Goal: Check status: Check status

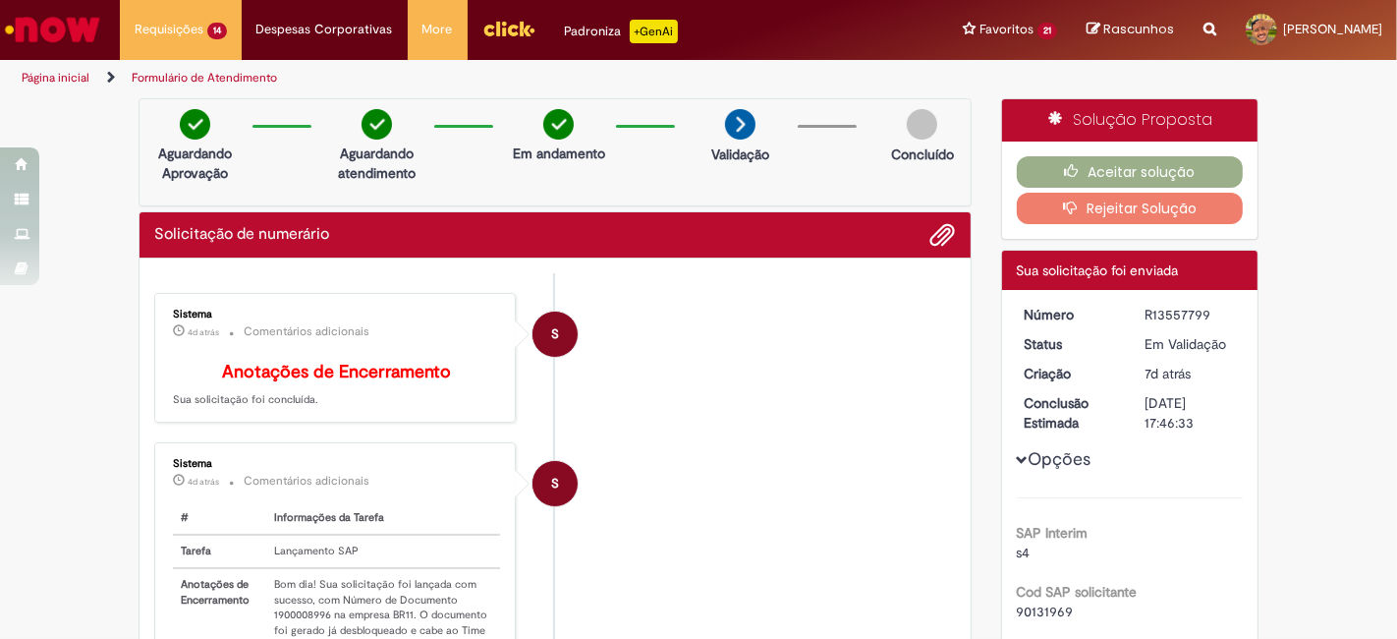
click at [658, 342] on li "S Sistema 4d atrás 4 dias atrás Comentários adicionais Anotações de Encerrament…" at bounding box center [555, 358] width 802 height 131
click at [283, 616] on td "Bom dia! Sua solicitação foi lançada com sucesso, com Número de Documento 19000…" at bounding box center [383, 630] width 234 height 125
click at [282, 622] on td "Bom dia! Sua solicitação foi lançada com sucesso, com Número de Documento 19000…" at bounding box center [383, 630] width 234 height 125
copy td "1900008996"
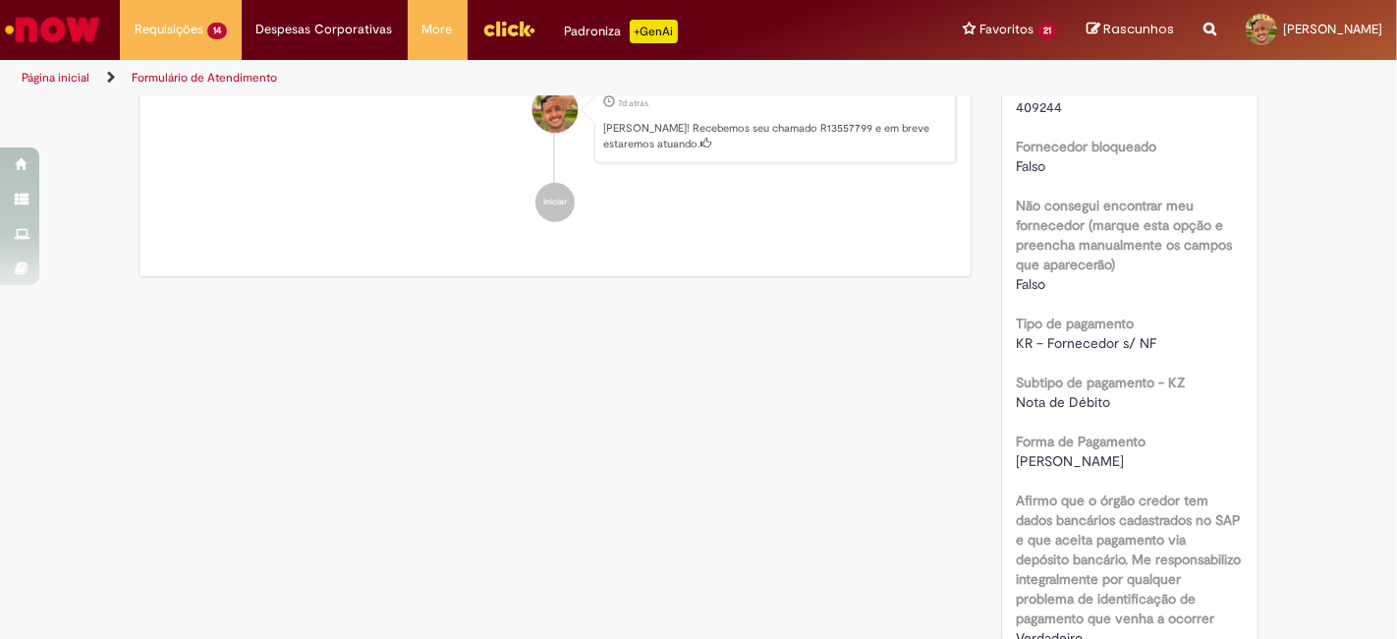
scroll to position [2117, 0]
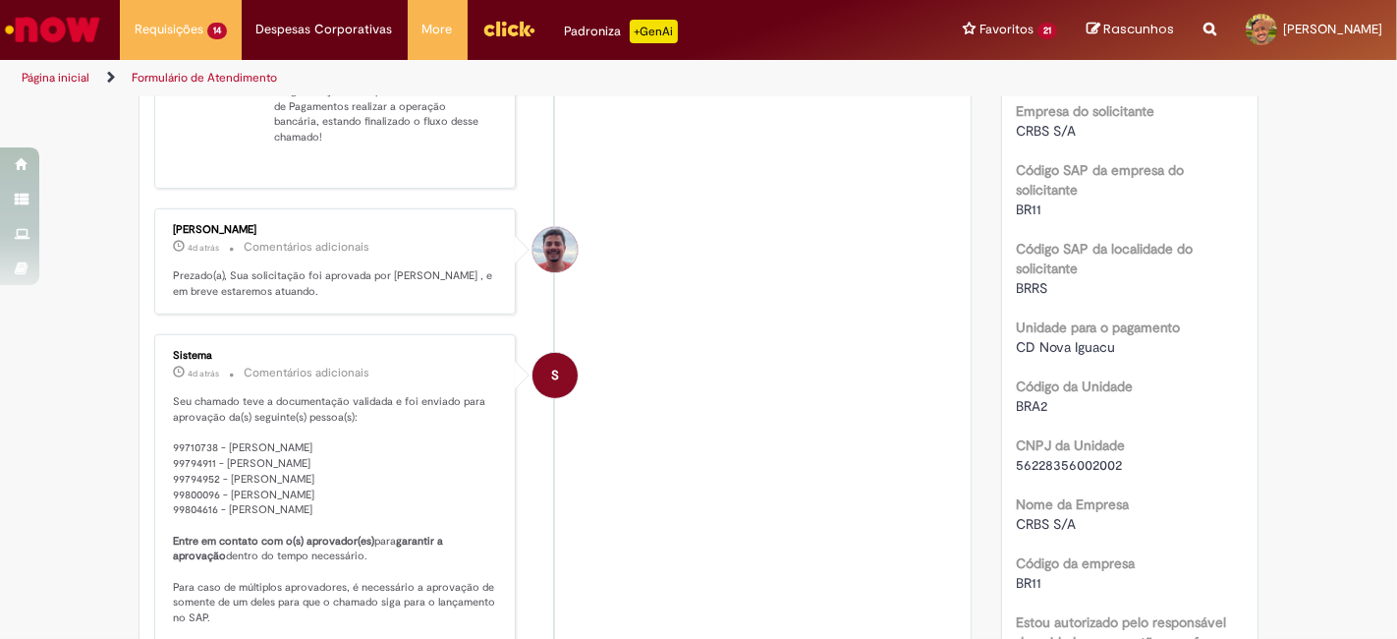
scroll to position [0, 0]
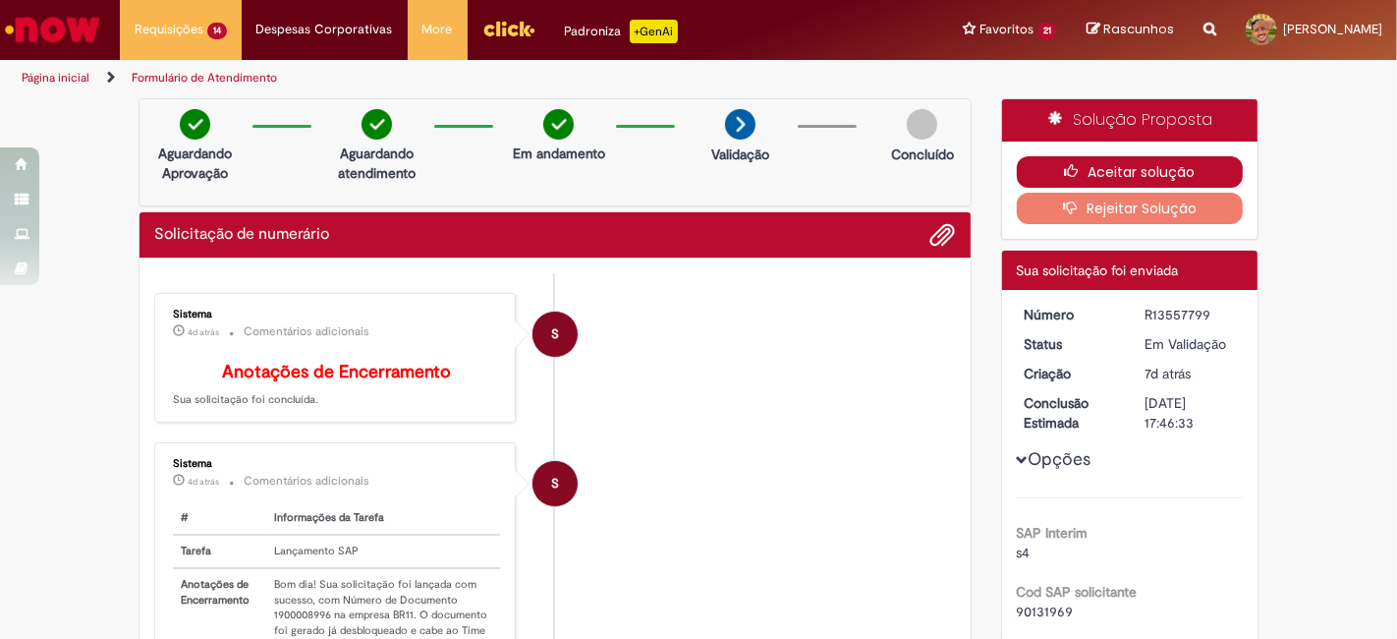
click at [1090, 167] on button "Aceitar solução" at bounding box center [1130, 171] width 227 height 31
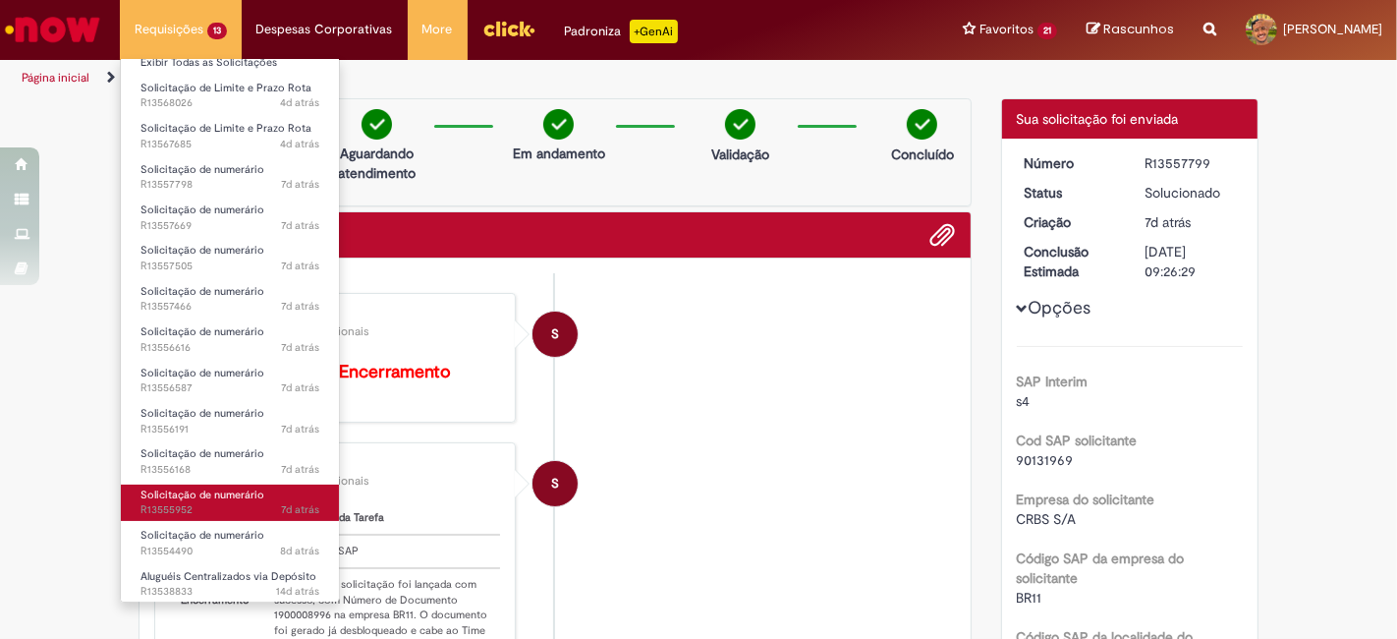
scroll to position [22, 0]
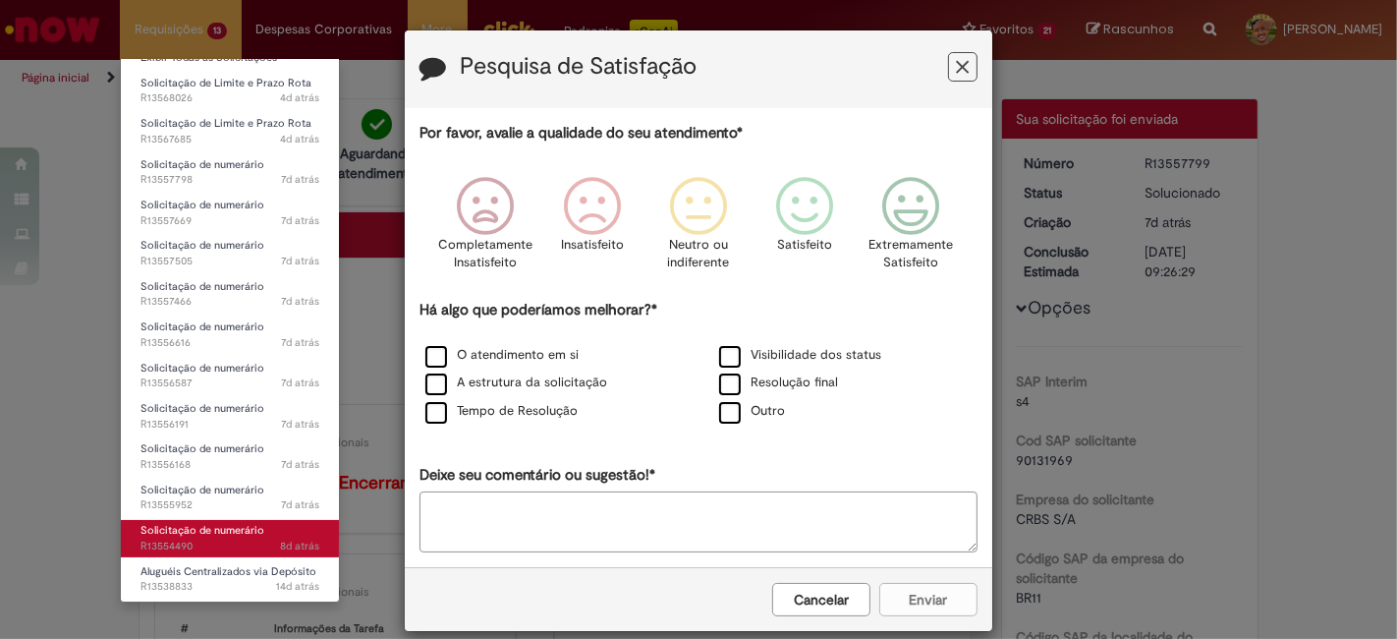
click at [211, 523] on span "Solicitação de numerário" at bounding box center [203, 530] width 124 height 15
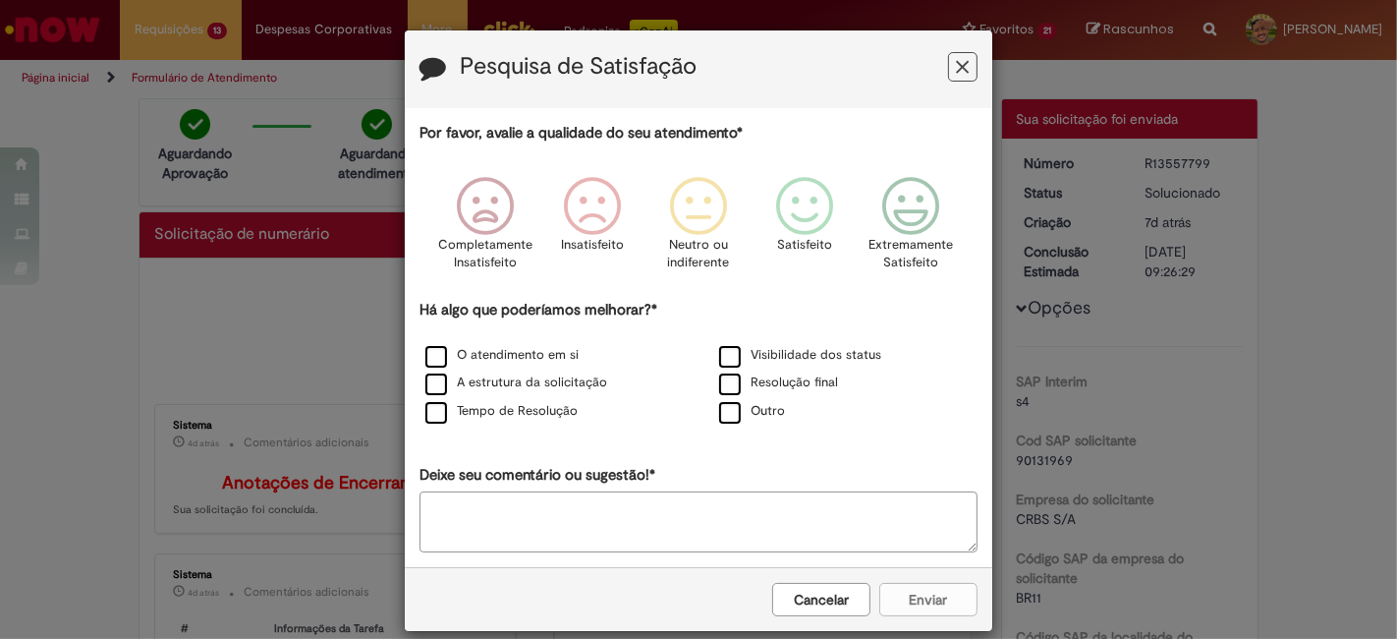
click at [957, 66] on icon "Feedback" at bounding box center [963, 67] width 13 height 21
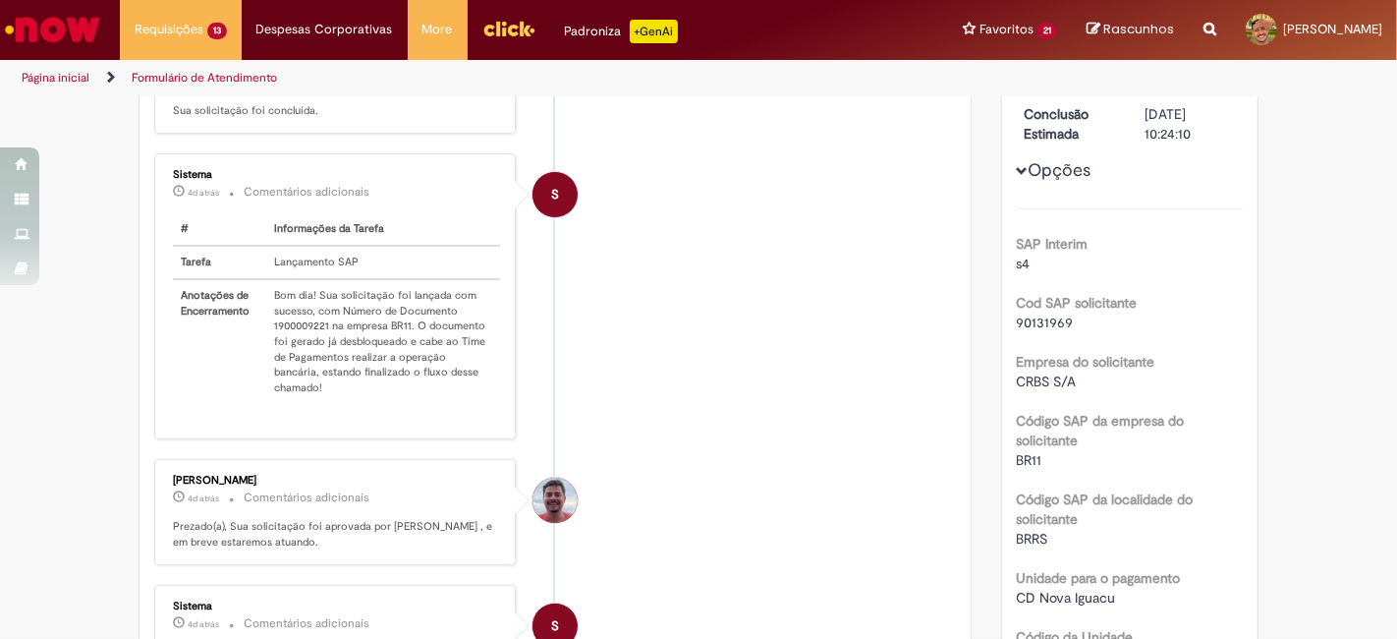
scroll to position [291, 0]
click at [286, 335] on td "Bom dia! Sua solicitação foi lançada com sucesso, com Número de Documento 19000…" at bounding box center [383, 339] width 234 height 125
copy td "1900009221"
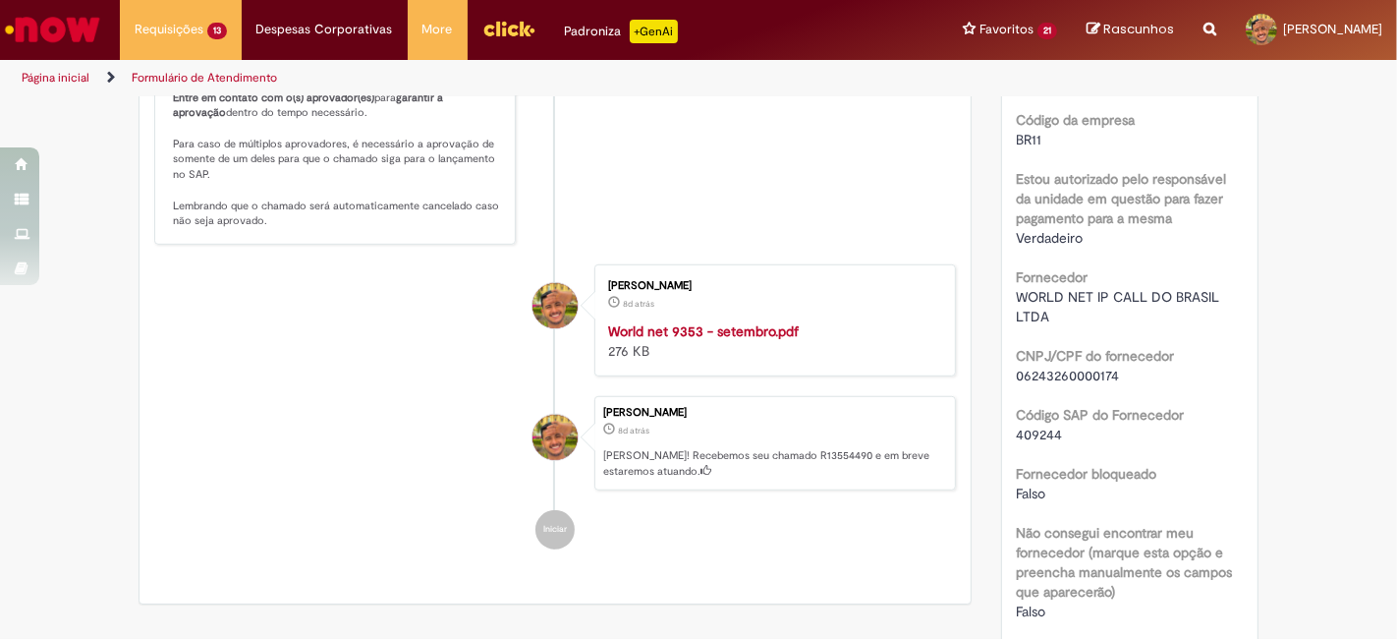
scroll to position [1019, 0]
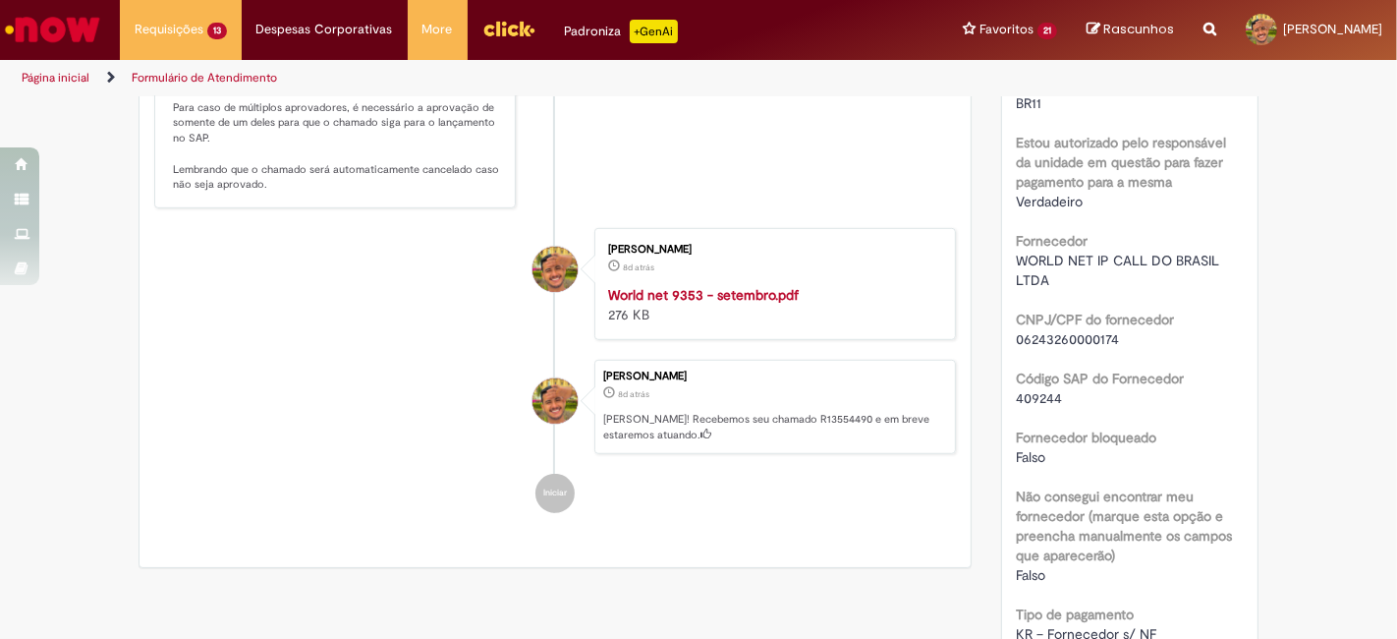
copy td "1900009221"
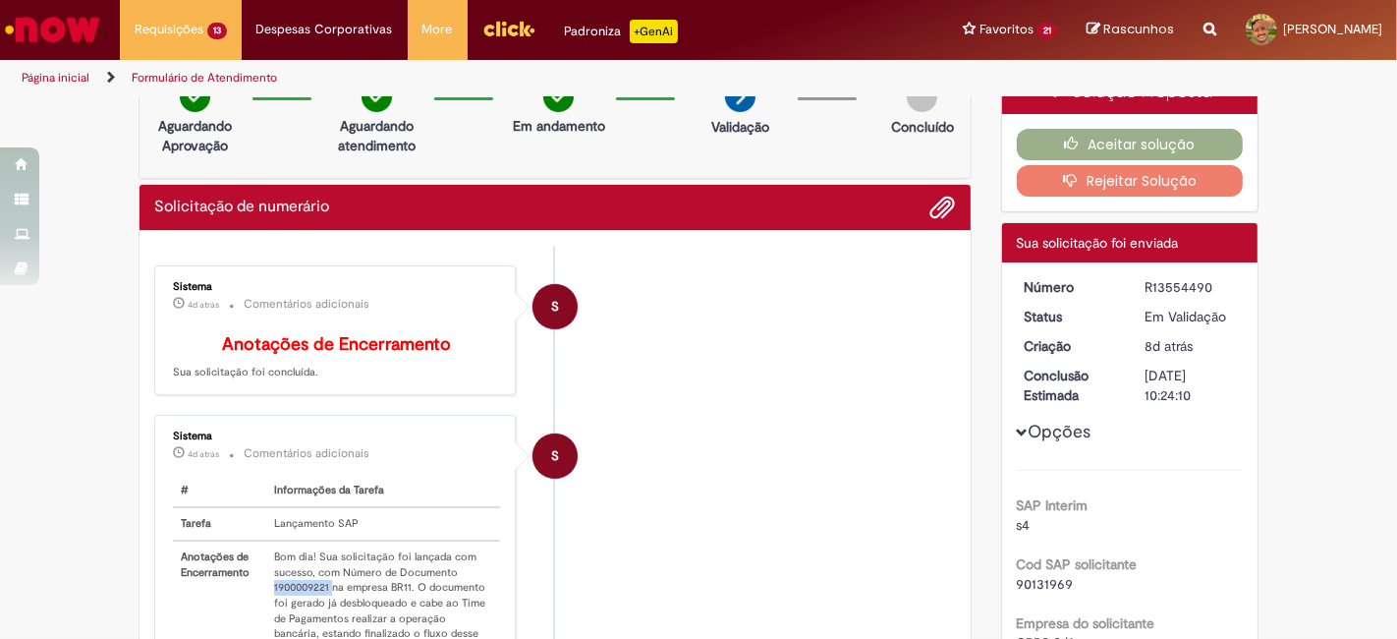
scroll to position [0, 0]
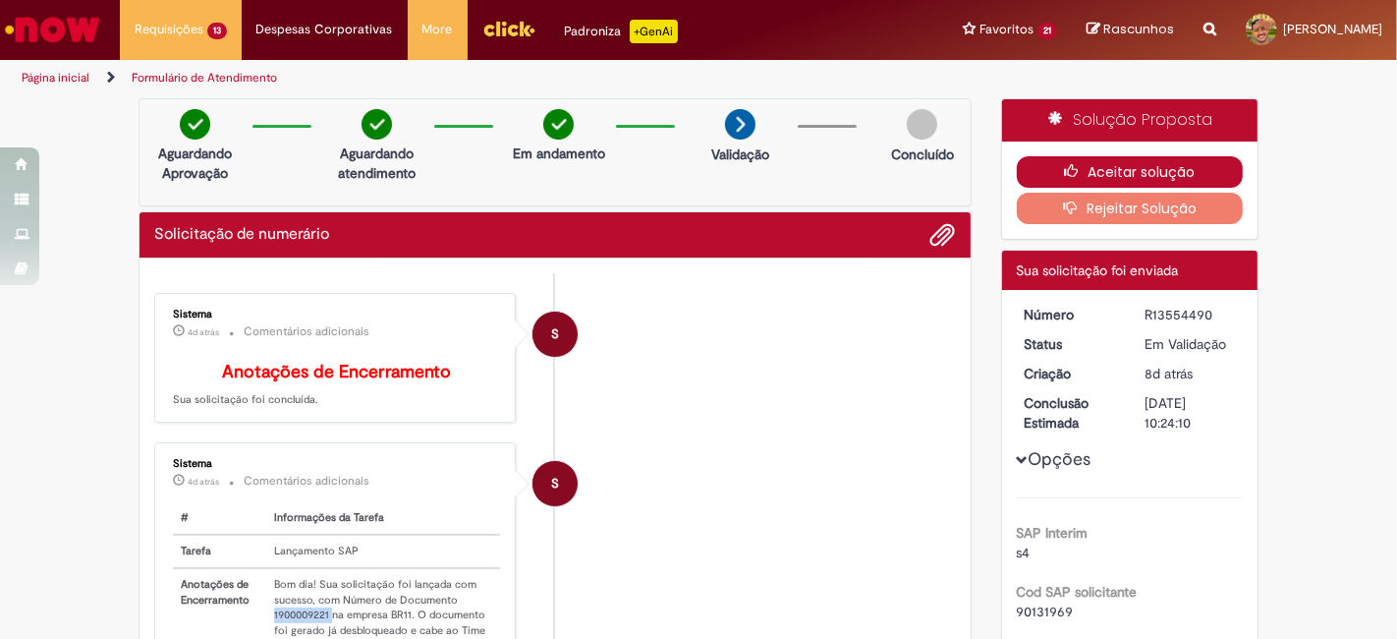
click at [1117, 173] on button "Aceitar solução" at bounding box center [1130, 171] width 227 height 31
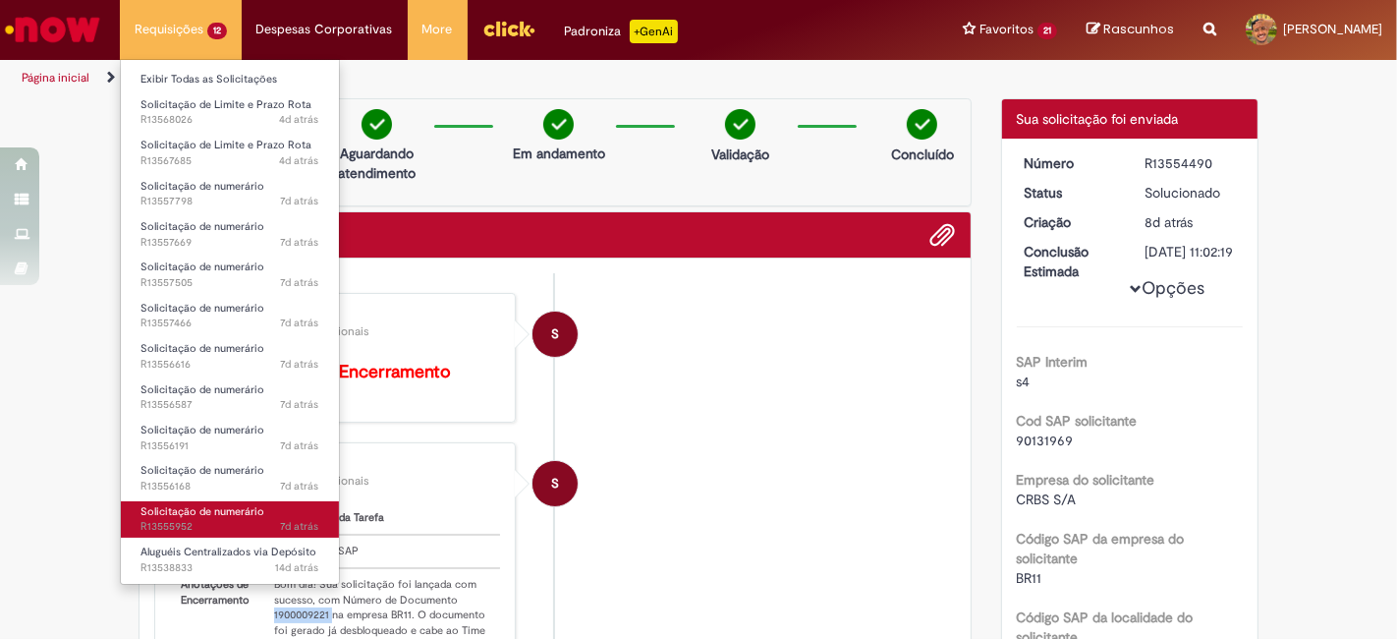
click at [146, 508] on span "Solicitação de numerário" at bounding box center [203, 511] width 124 height 15
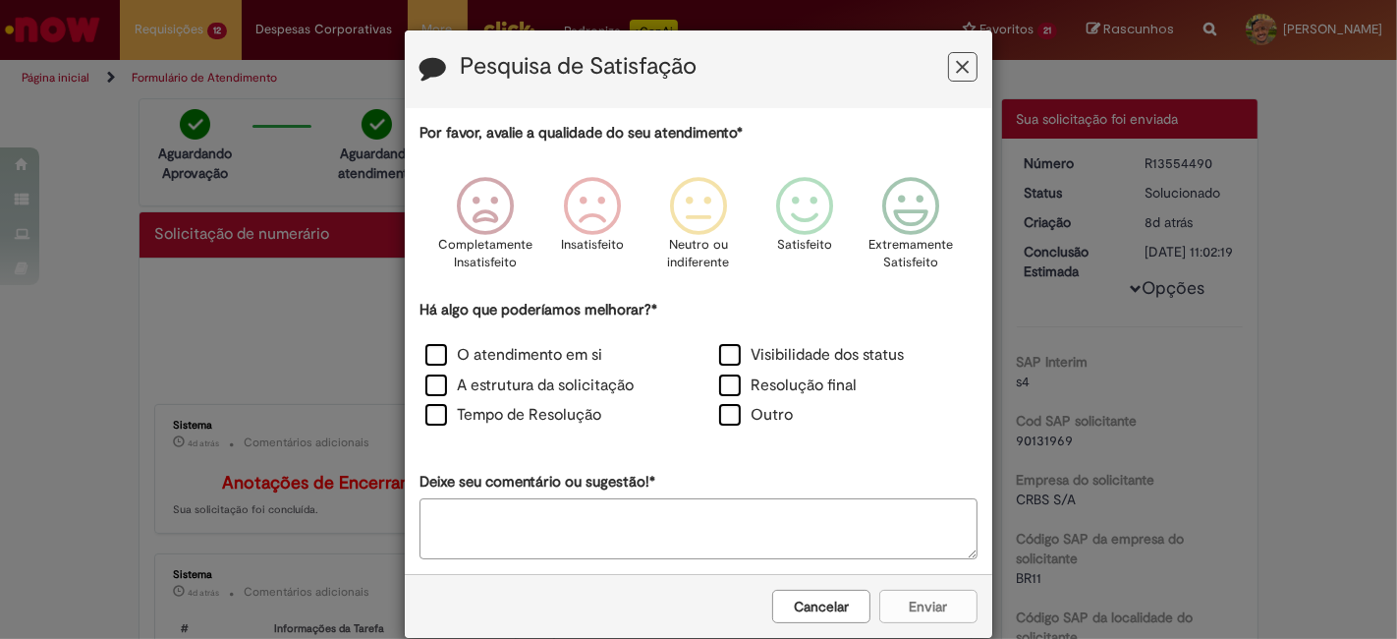
click at [957, 63] on icon "Feedback" at bounding box center [963, 67] width 13 height 21
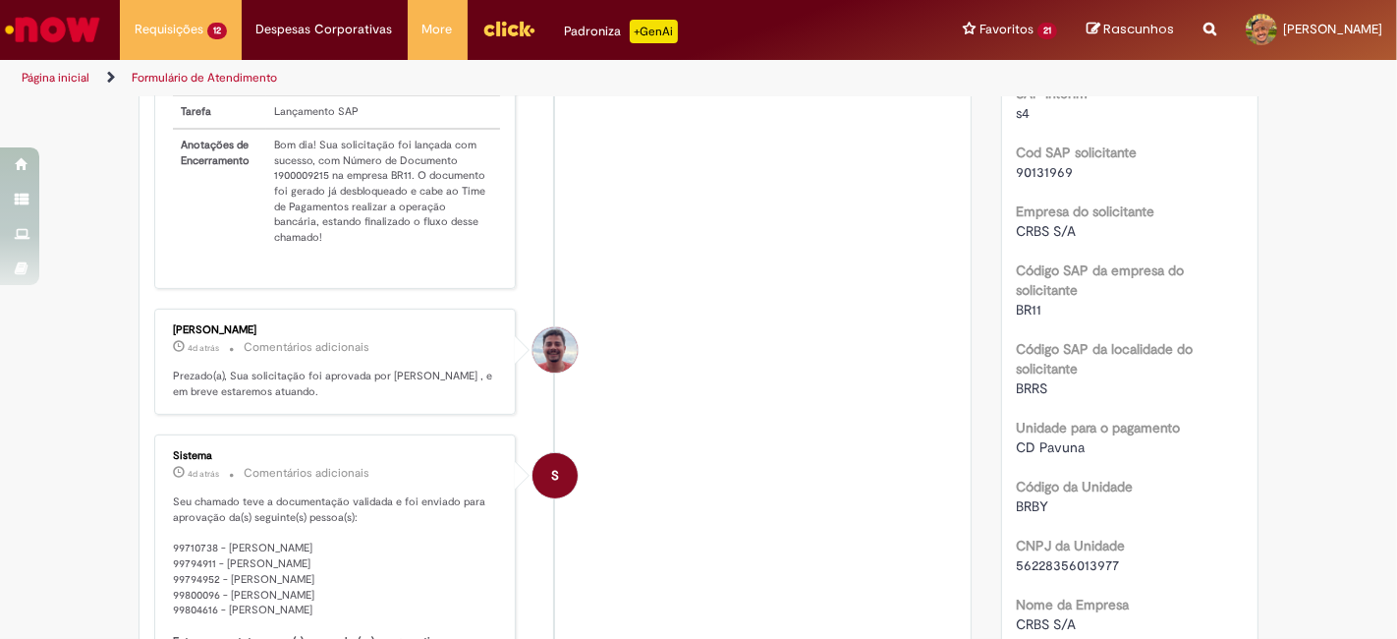
scroll to position [404, 0]
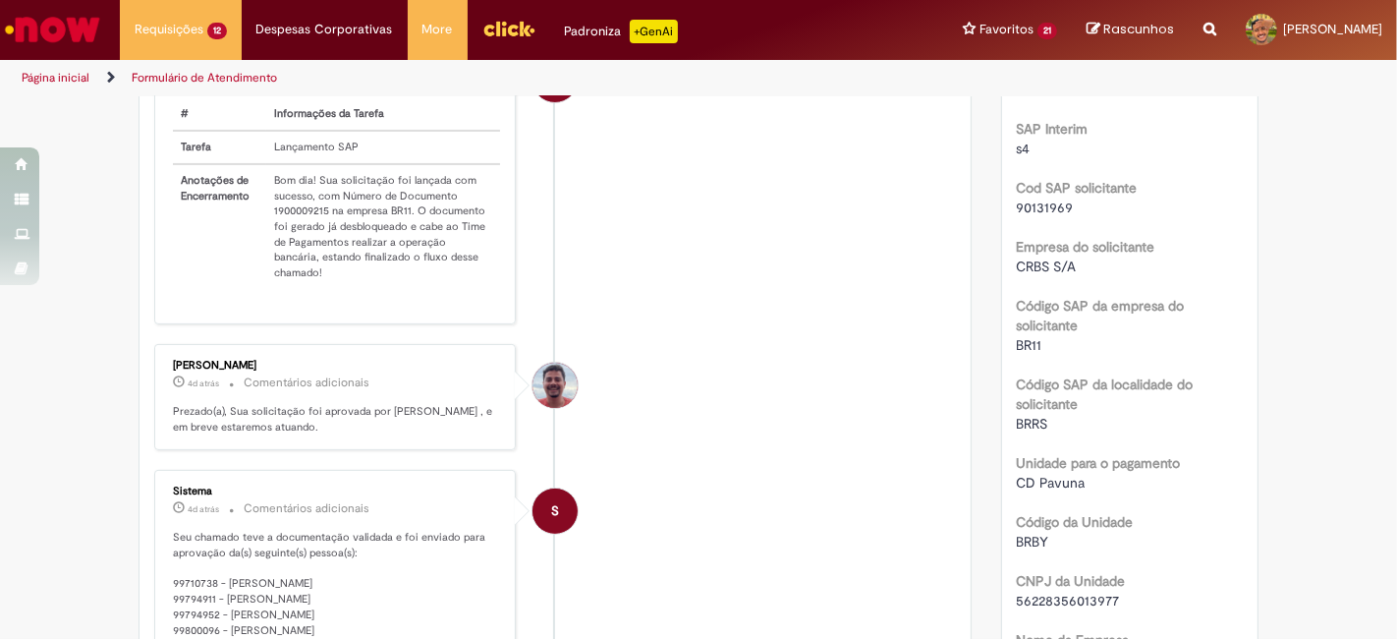
click at [286, 227] on td "Bom dia! Sua solicitação foi lançada com sucesso, com Número de Documento 19000…" at bounding box center [383, 226] width 234 height 125
copy td "1900009215"
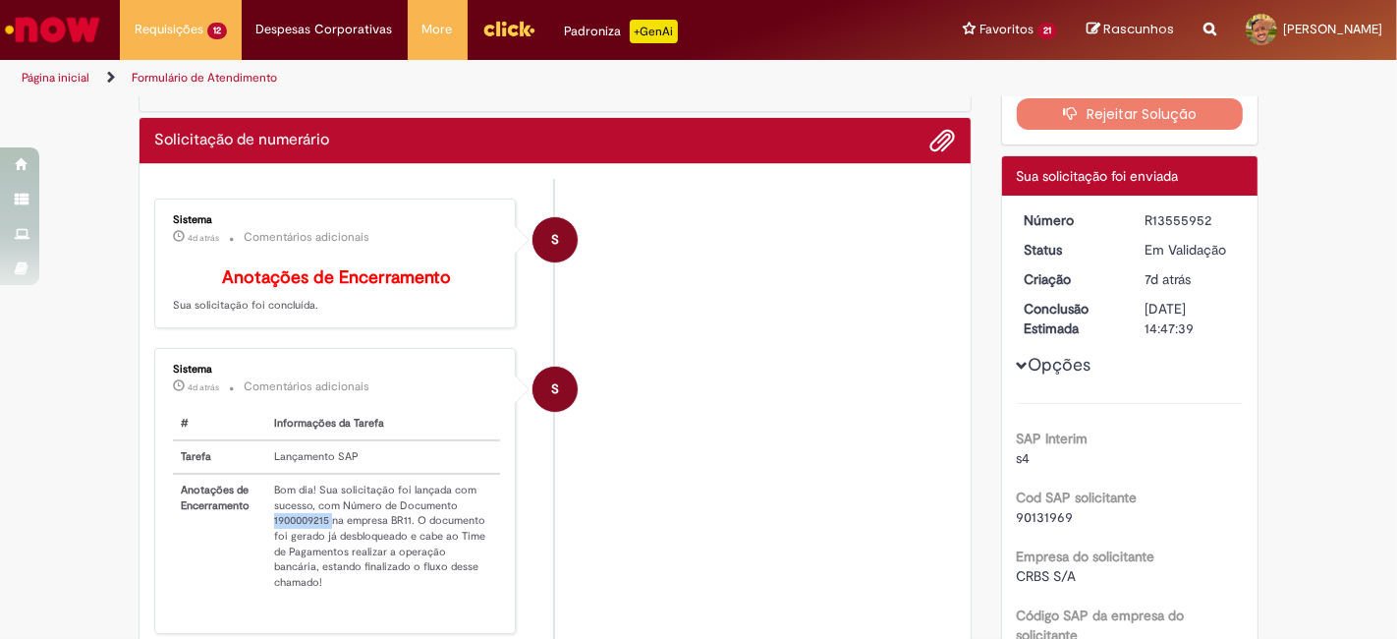
scroll to position [0, 0]
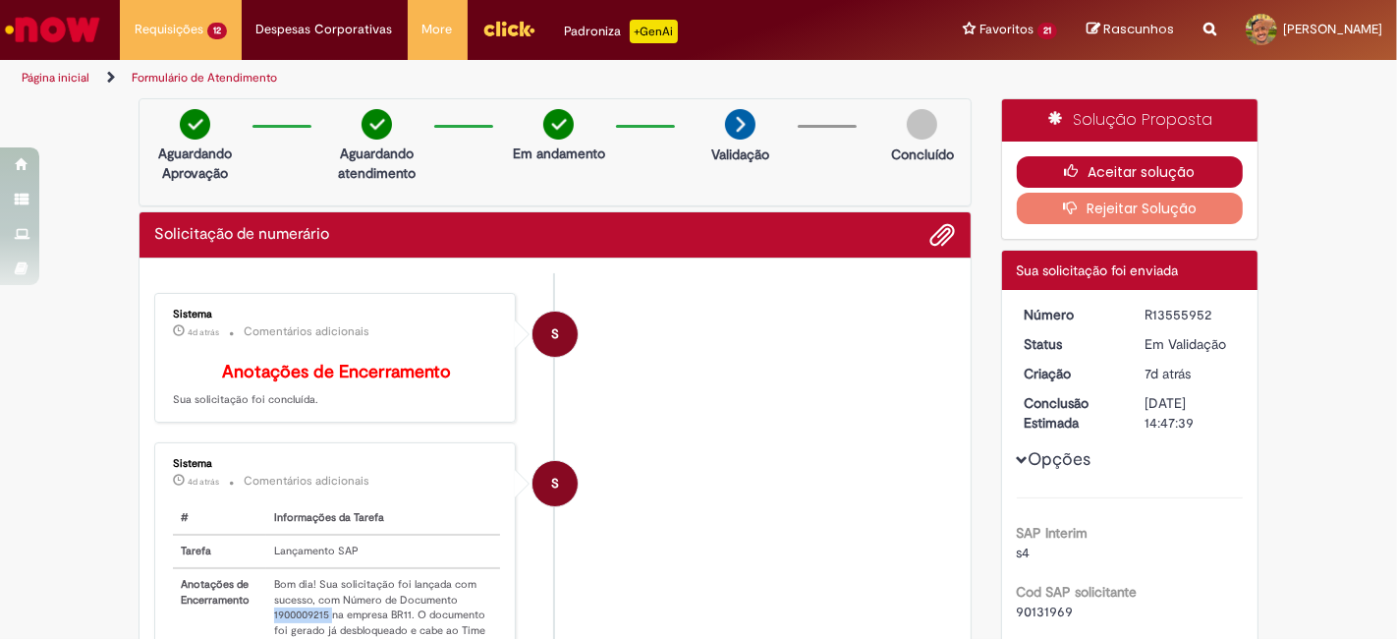
click at [1081, 177] on button "Aceitar solução" at bounding box center [1130, 171] width 227 height 31
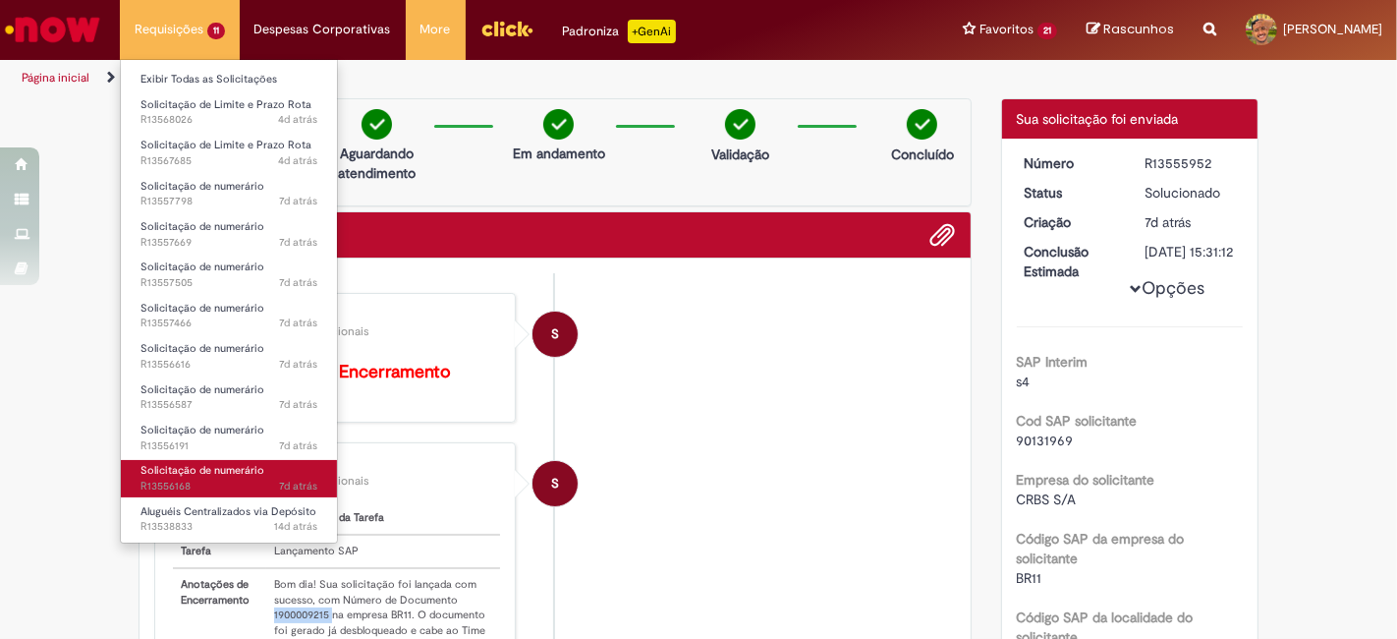
click at [236, 473] on span "Solicitação de numerário" at bounding box center [203, 470] width 124 height 15
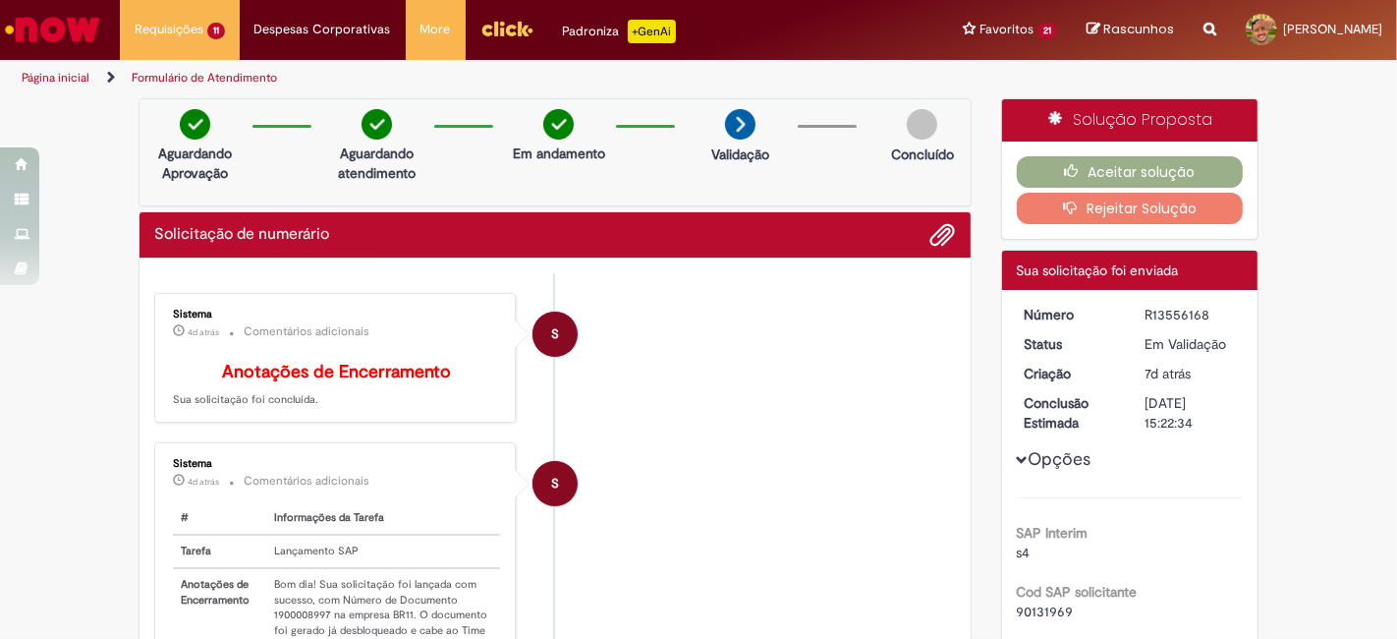
scroll to position [291, 0]
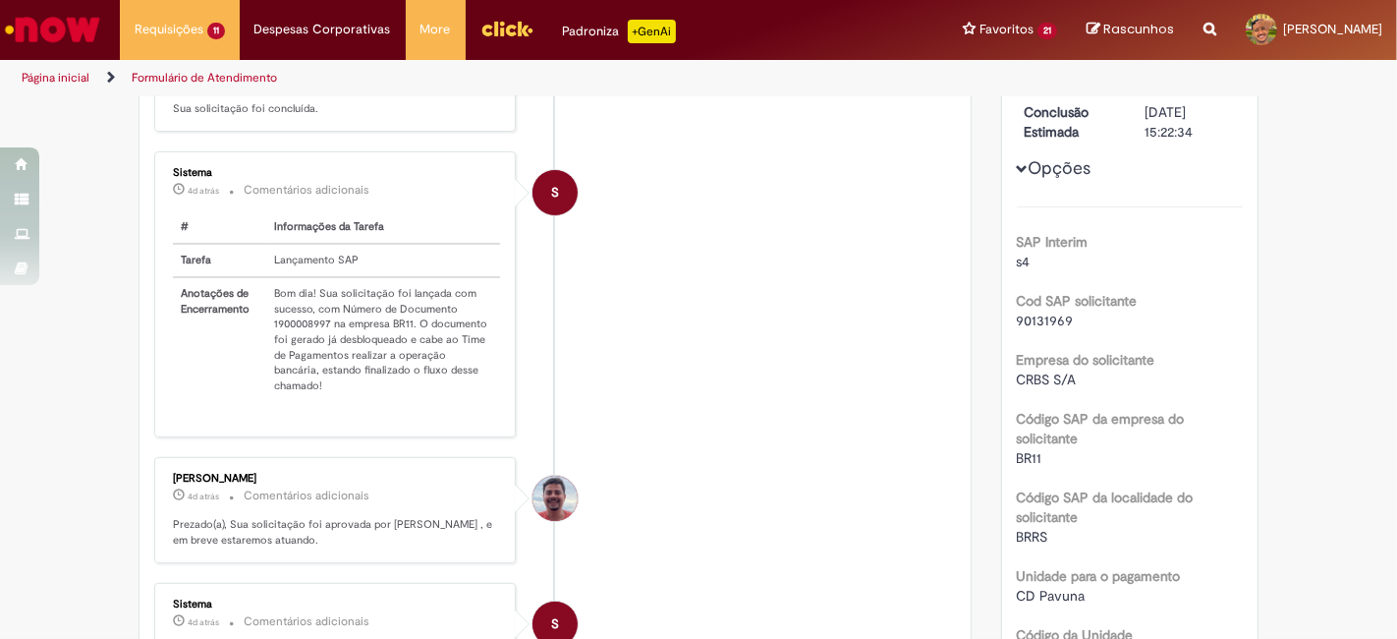
click at [284, 335] on td "Bom dia! Sua solicitação foi lançada com sucesso, com Número de Documento 19000…" at bounding box center [383, 339] width 234 height 125
copy td "1900008997"
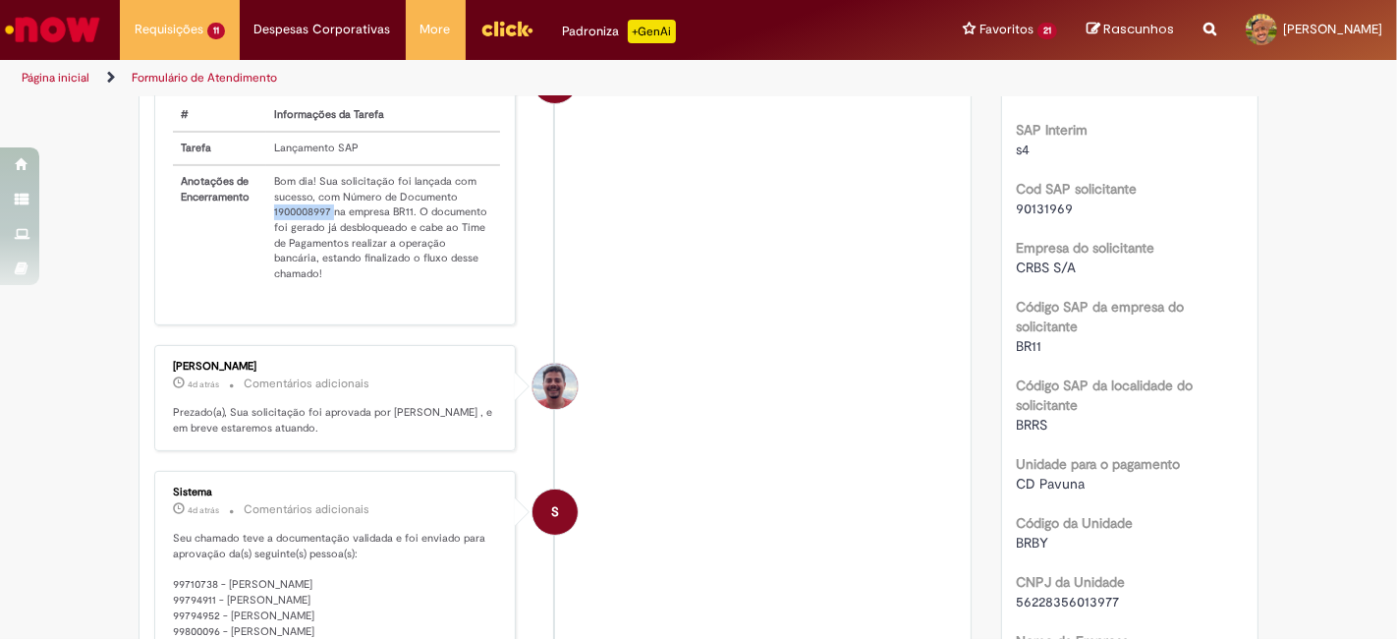
scroll to position [0, 0]
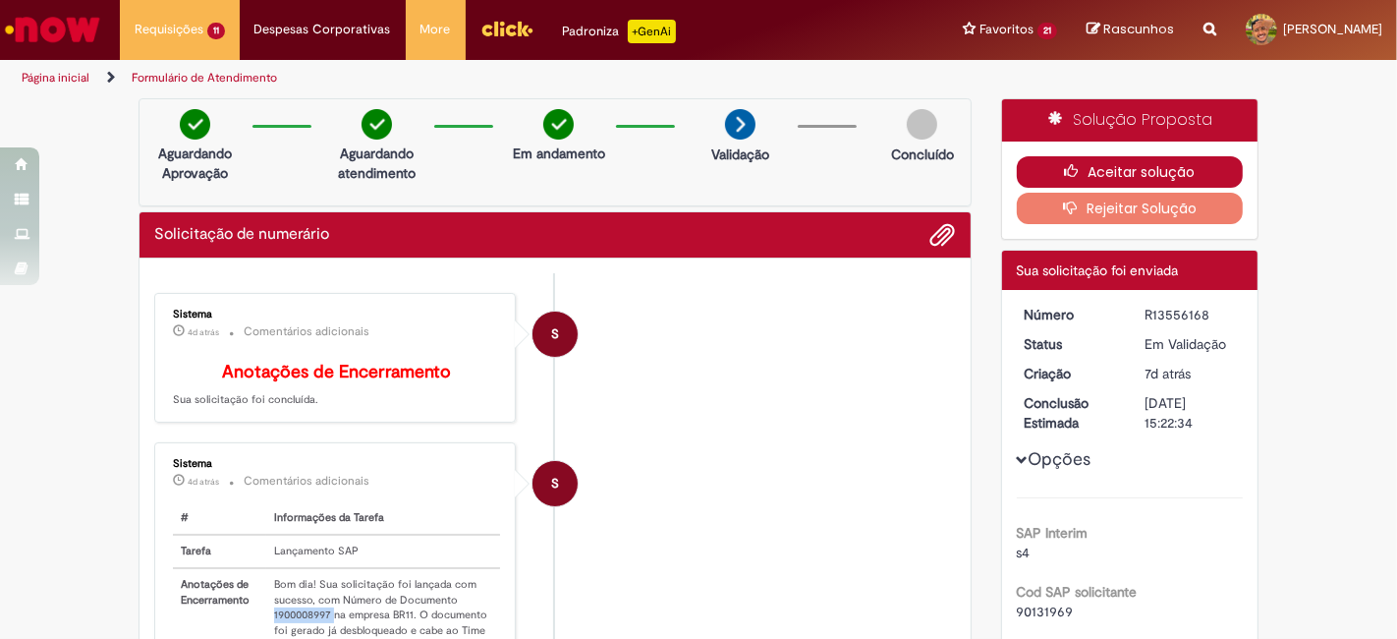
click at [1114, 169] on button "Aceitar solução" at bounding box center [1130, 171] width 227 height 31
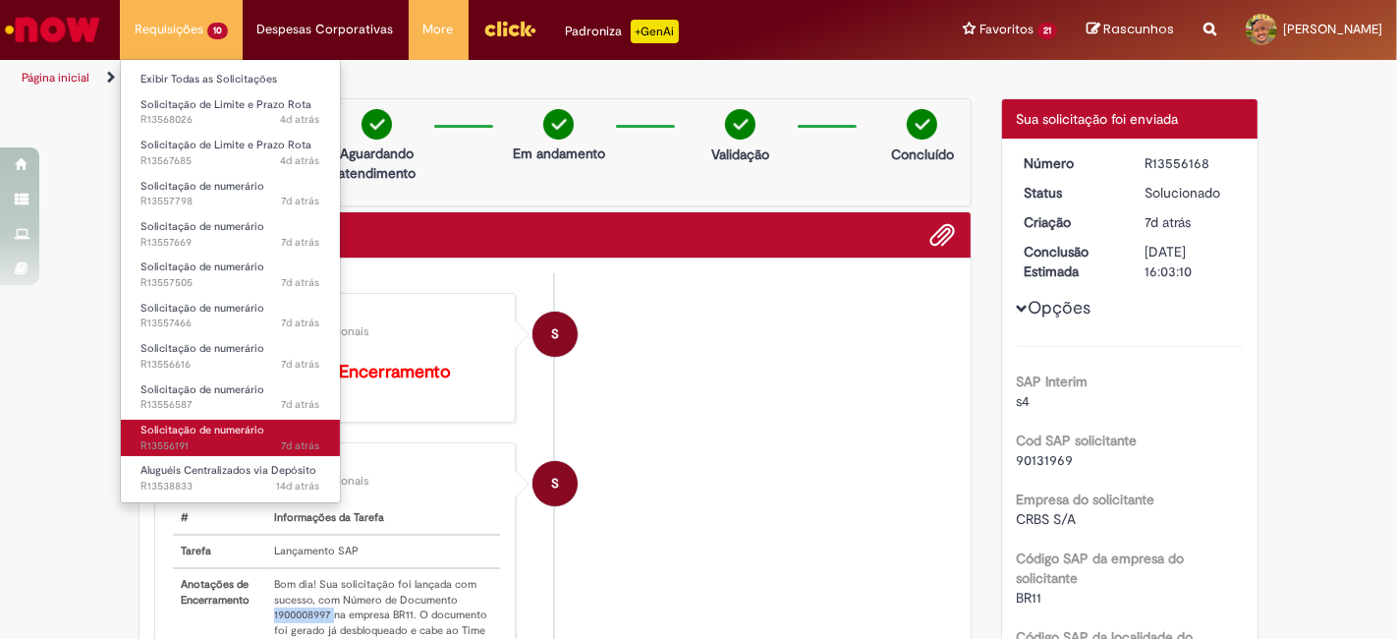
click at [223, 435] on span "Solicitação de numerário" at bounding box center [203, 430] width 124 height 15
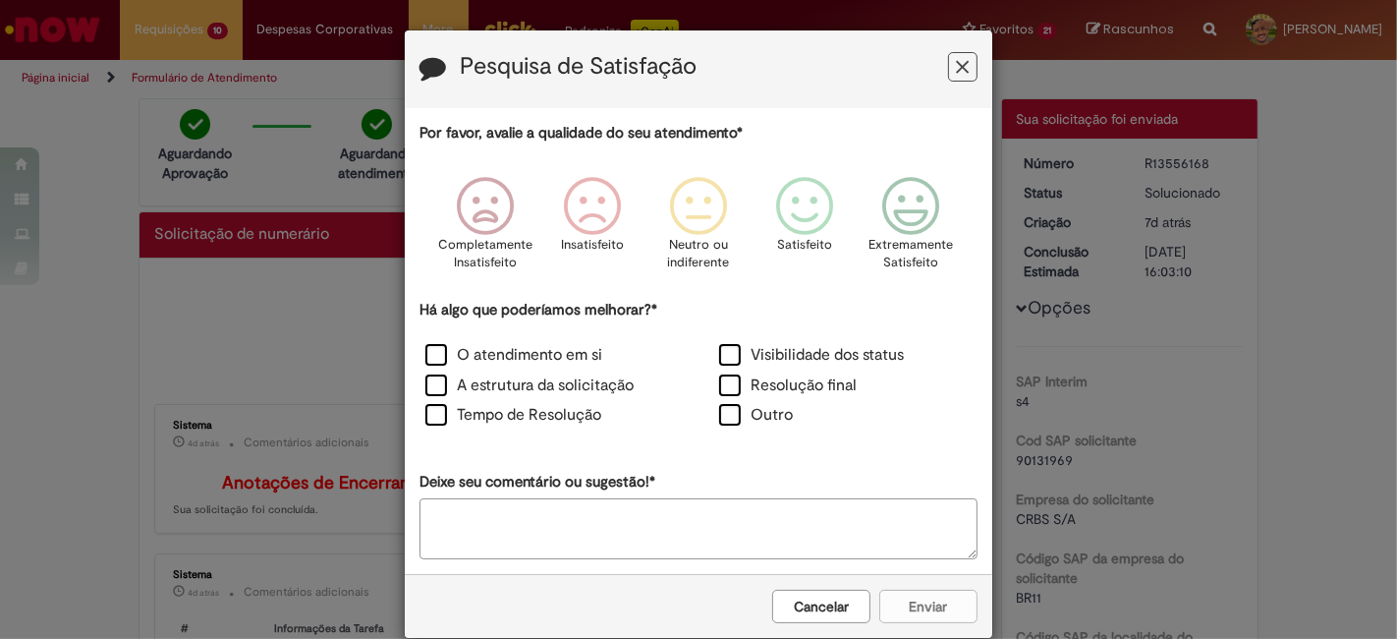
click at [949, 53] on button "Feedback" at bounding box center [962, 66] width 29 height 29
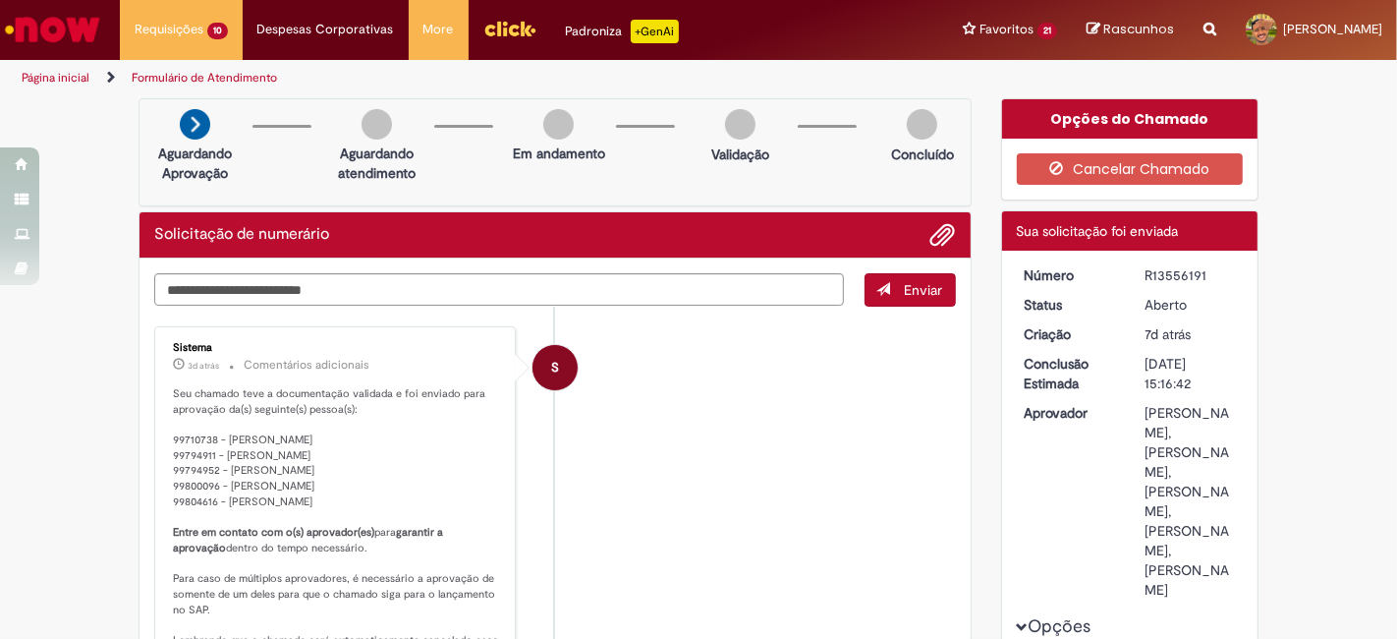
click at [1169, 266] on div "R13556191" at bounding box center [1190, 275] width 91 height 20
copy div "R13556191"
click at [671, 442] on li "S Sistema 3d atrás 3 dias atrás Comentários adicionais Seu chamado teve a docum…" at bounding box center [555, 503] width 802 height 354
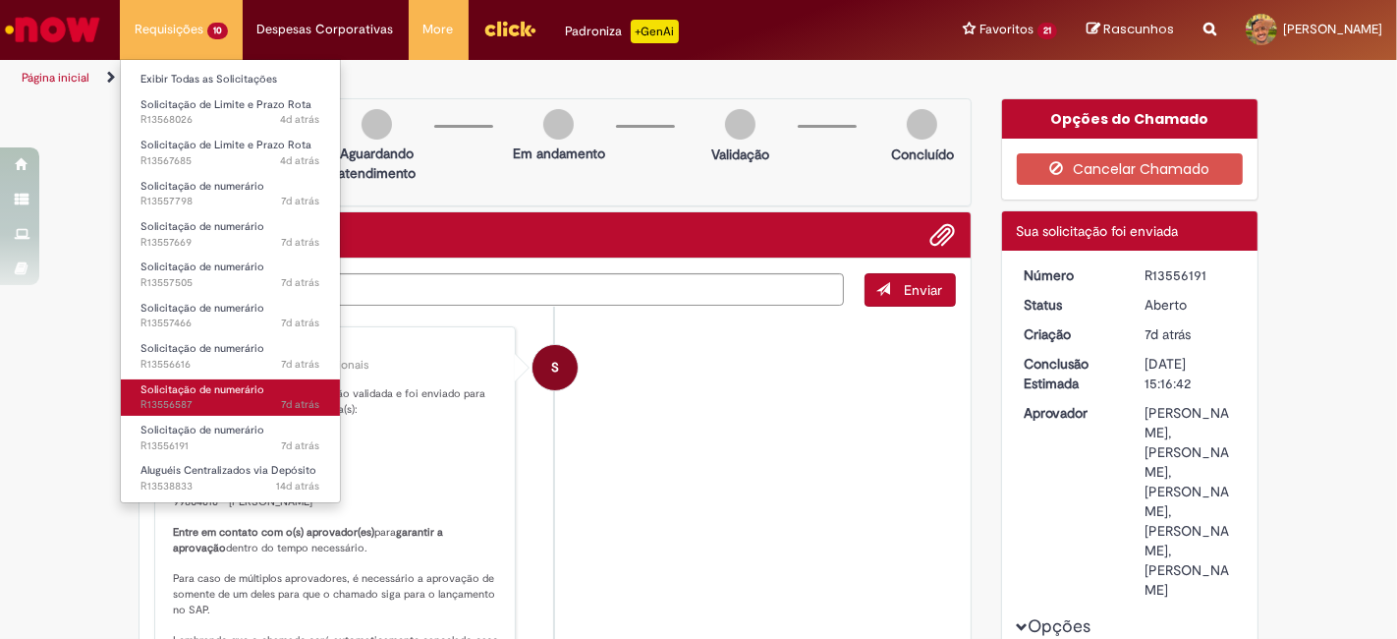
click at [240, 391] on span "Solicitação de numerário" at bounding box center [203, 389] width 124 height 15
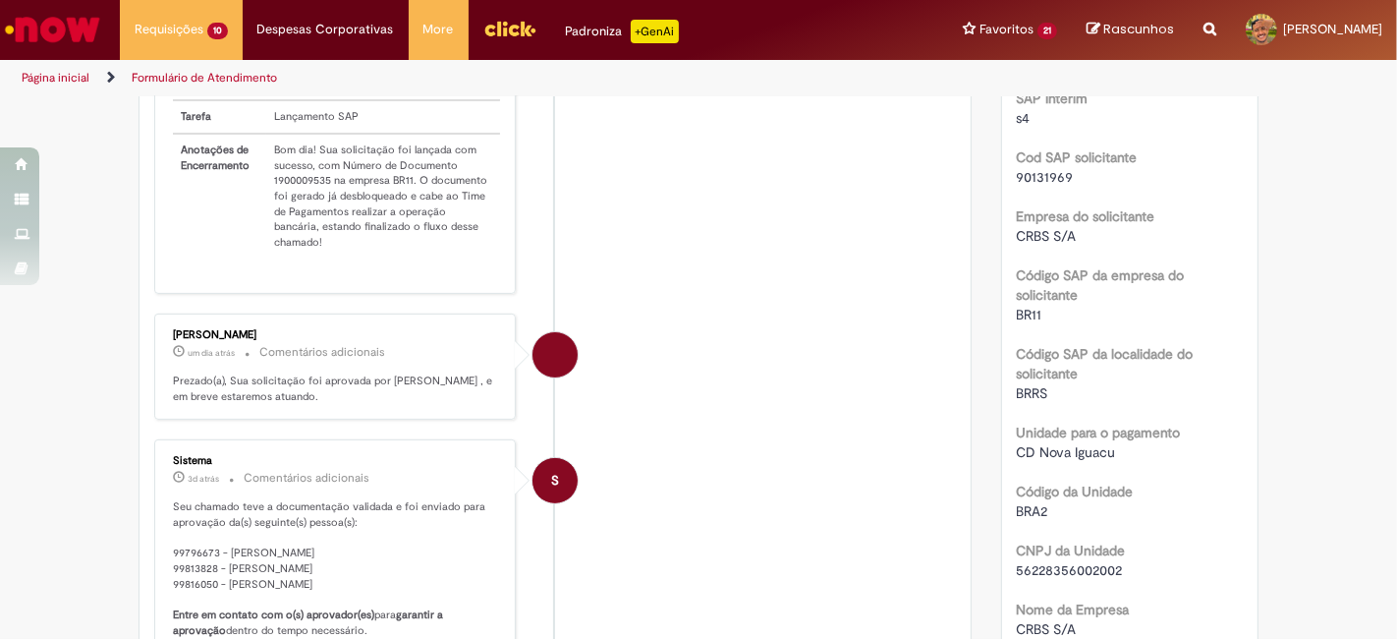
scroll to position [404, 0]
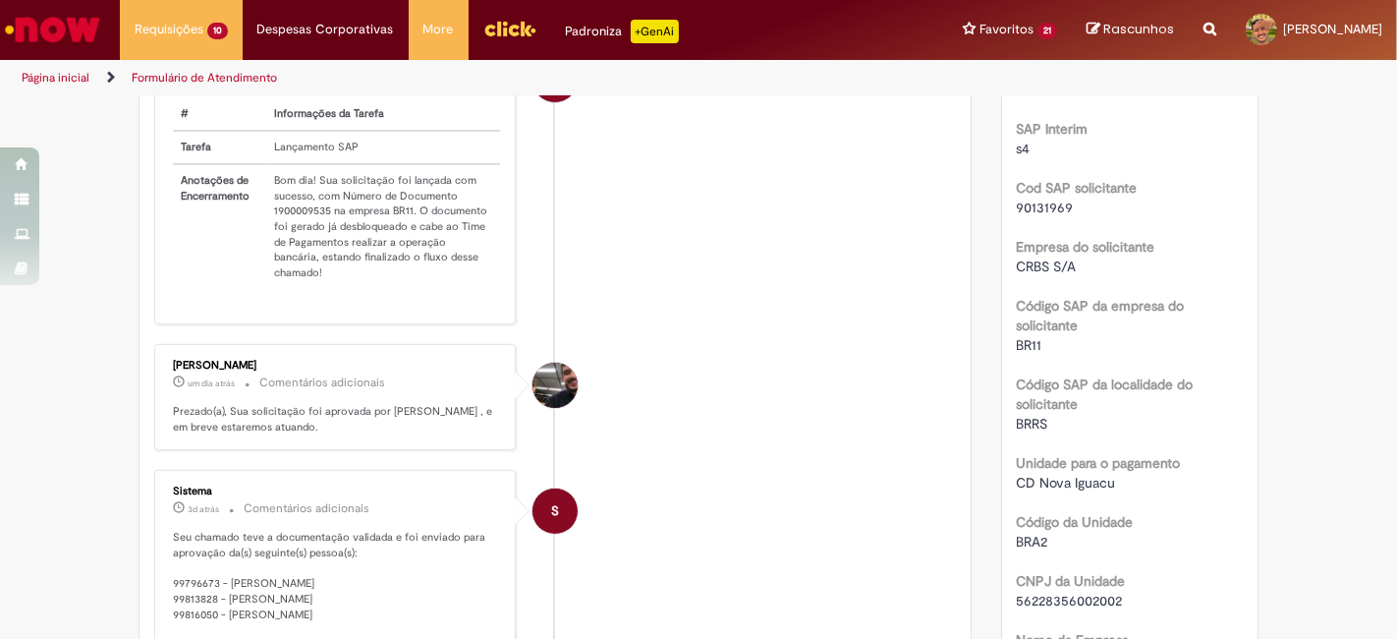
click at [283, 213] on td "Bom dia! Sua solicitação foi lançada com sucesso, com Número de Documento 19000…" at bounding box center [383, 226] width 234 height 125
copy td "1900009535"
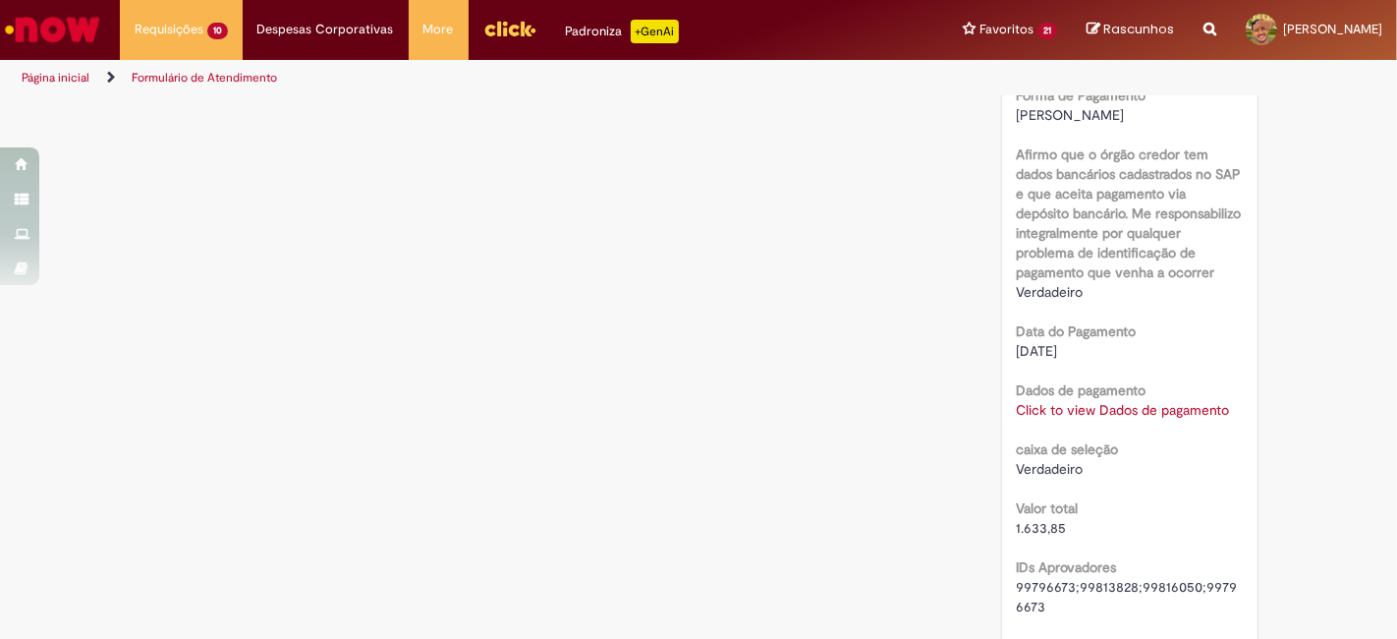
scroll to position [1714, 0]
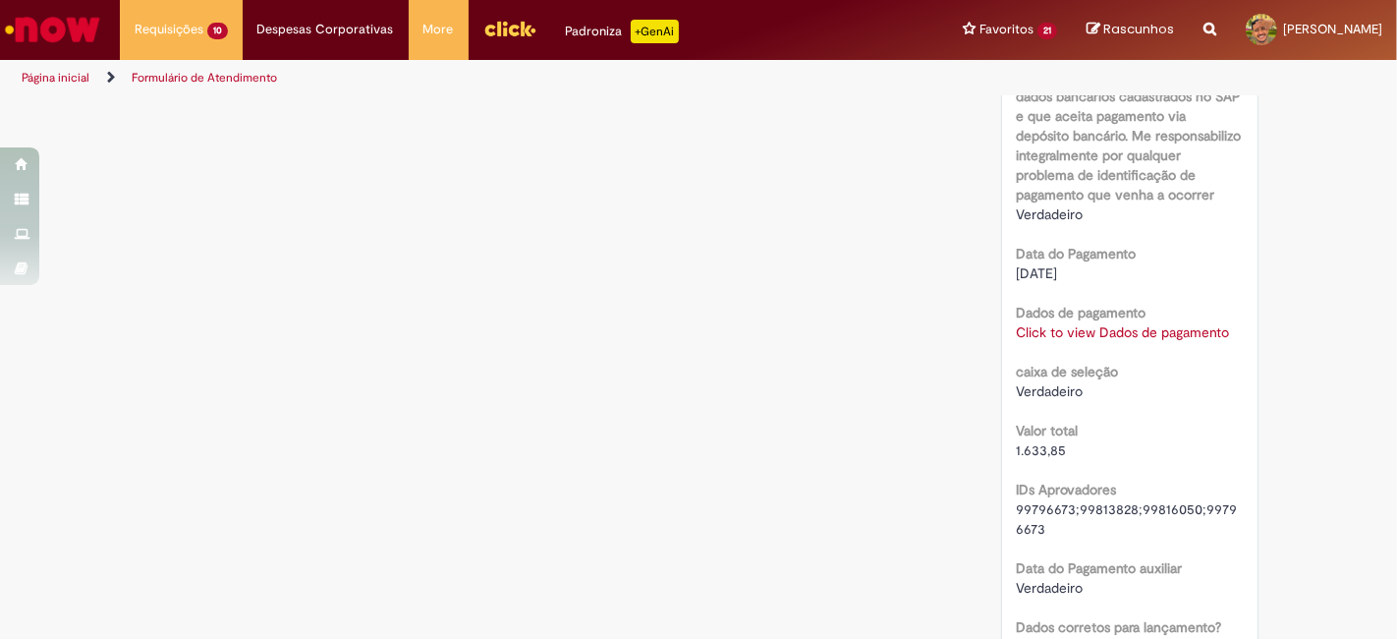
click at [1102, 332] on link "Click to view Dados de pagamento" at bounding box center [1123, 332] width 213 height 18
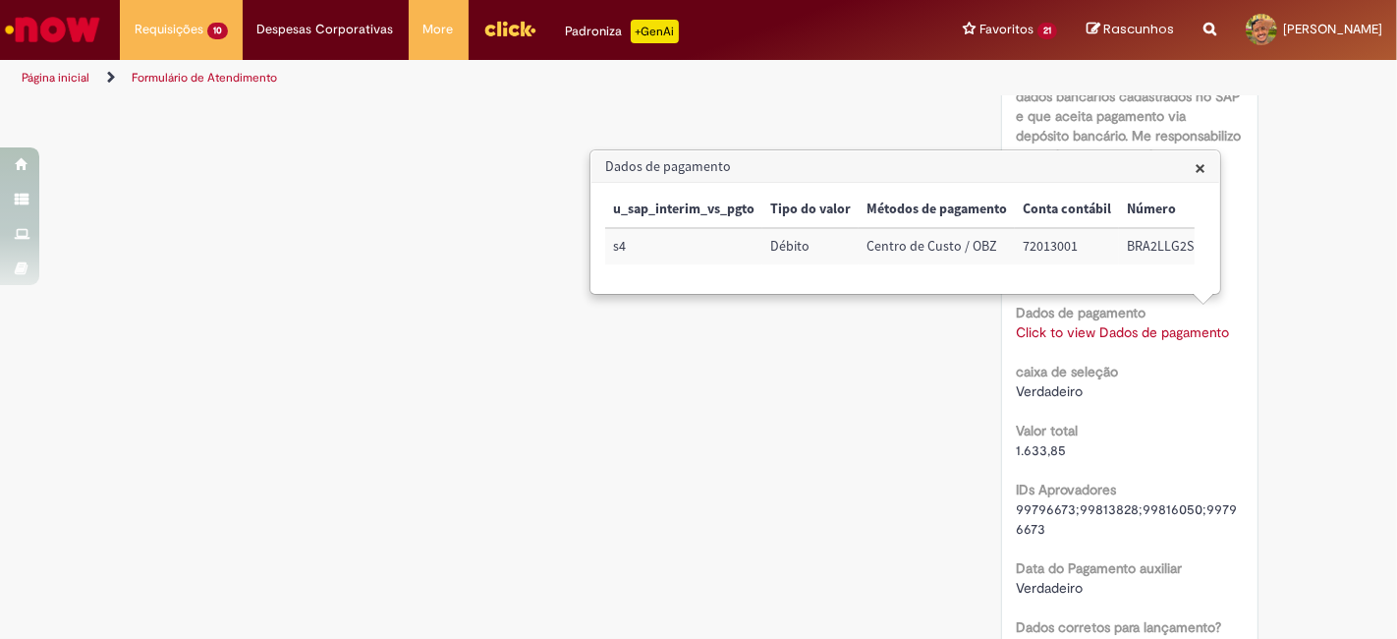
scroll to position [0, 212]
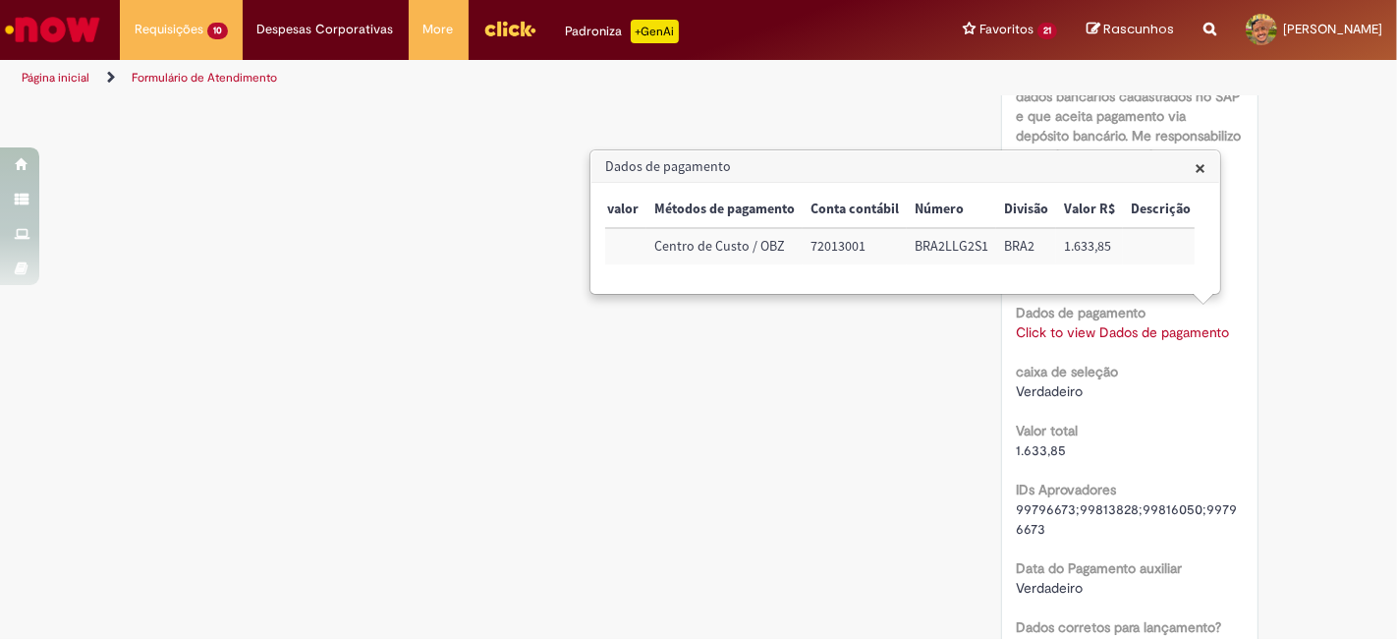
click at [1203, 163] on span "×" at bounding box center [1200, 167] width 11 height 27
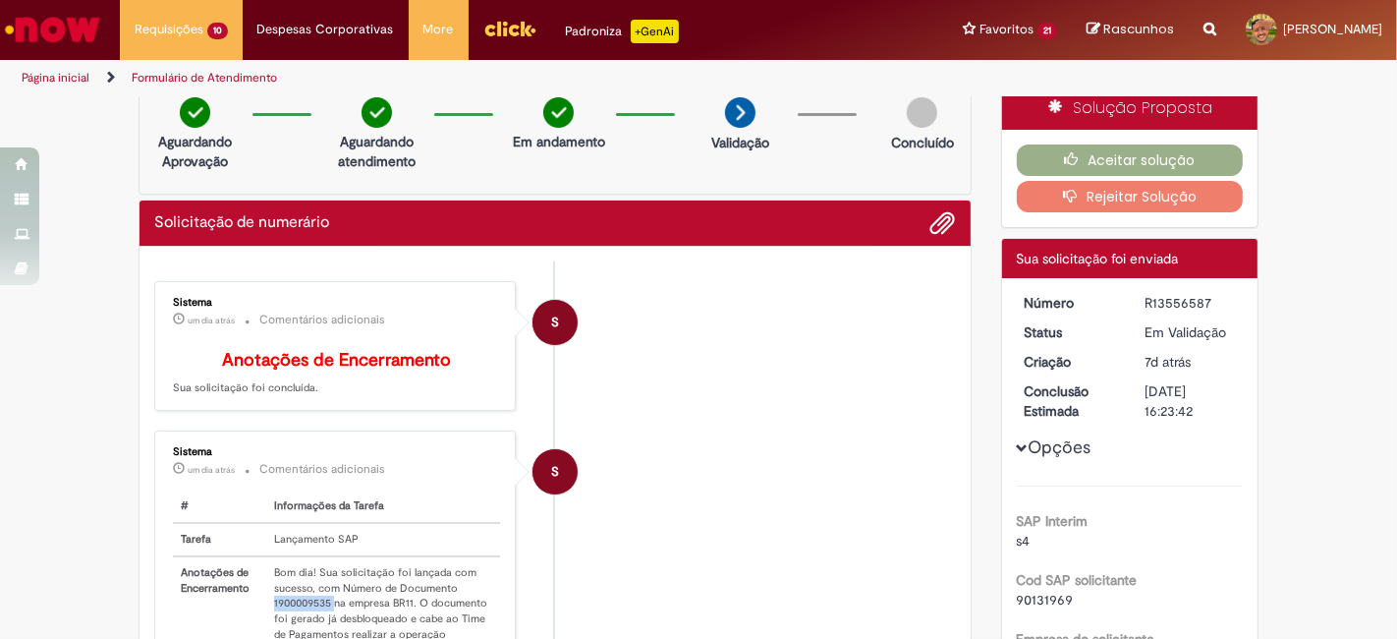
scroll to position [0, 0]
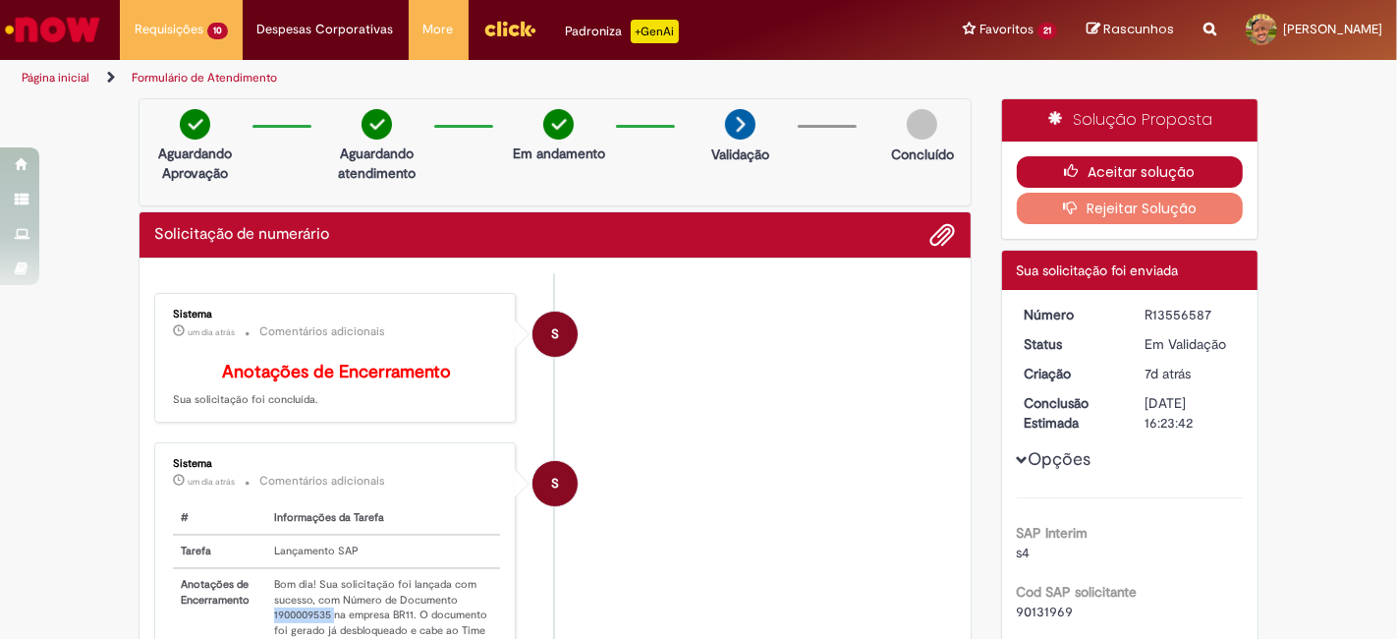
click at [1077, 168] on icon "button" at bounding box center [1076, 171] width 24 height 14
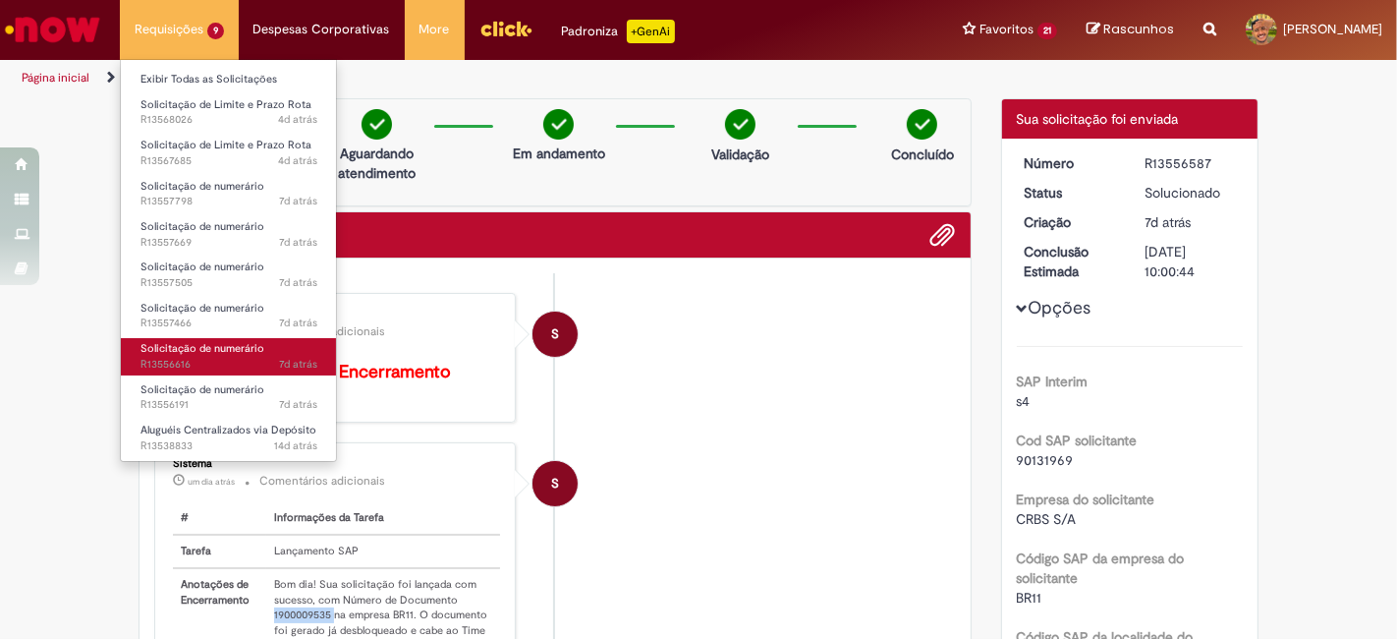
click at [238, 362] on span "7d atrás 7 dias atrás R13556616" at bounding box center [229, 365] width 177 height 16
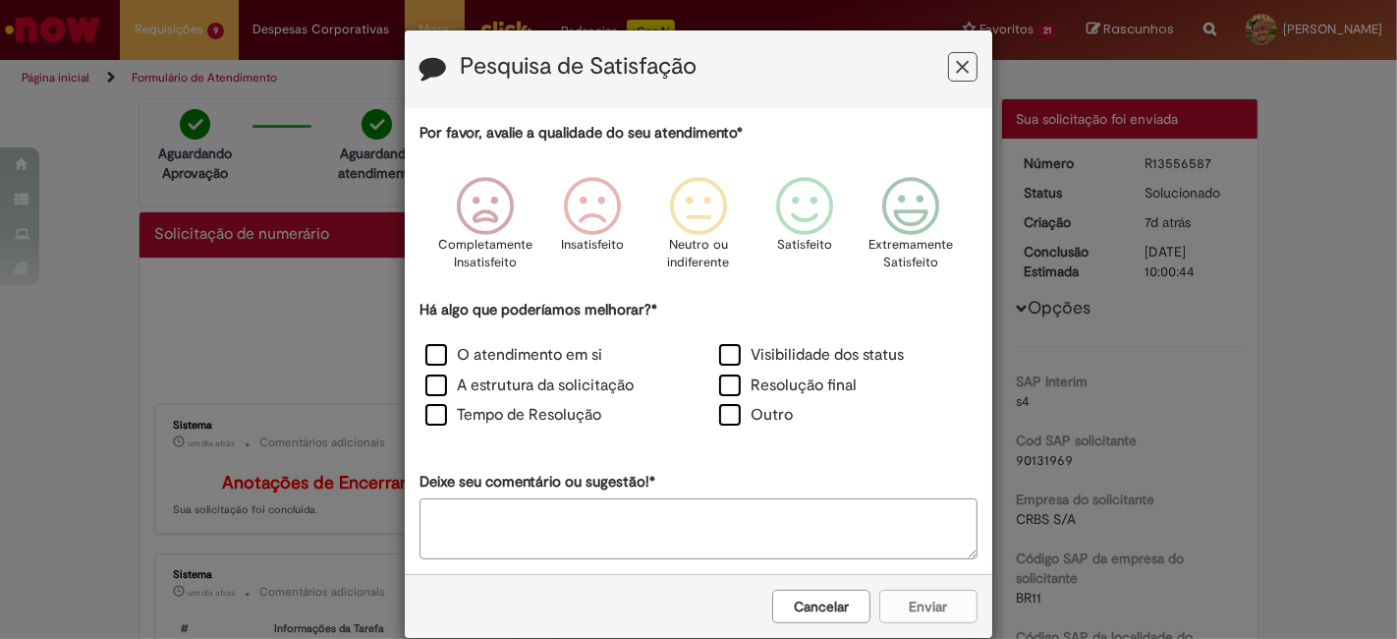
click at [957, 67] on icon "Feedback" at bounding box center [963, 67] width 13 height 21
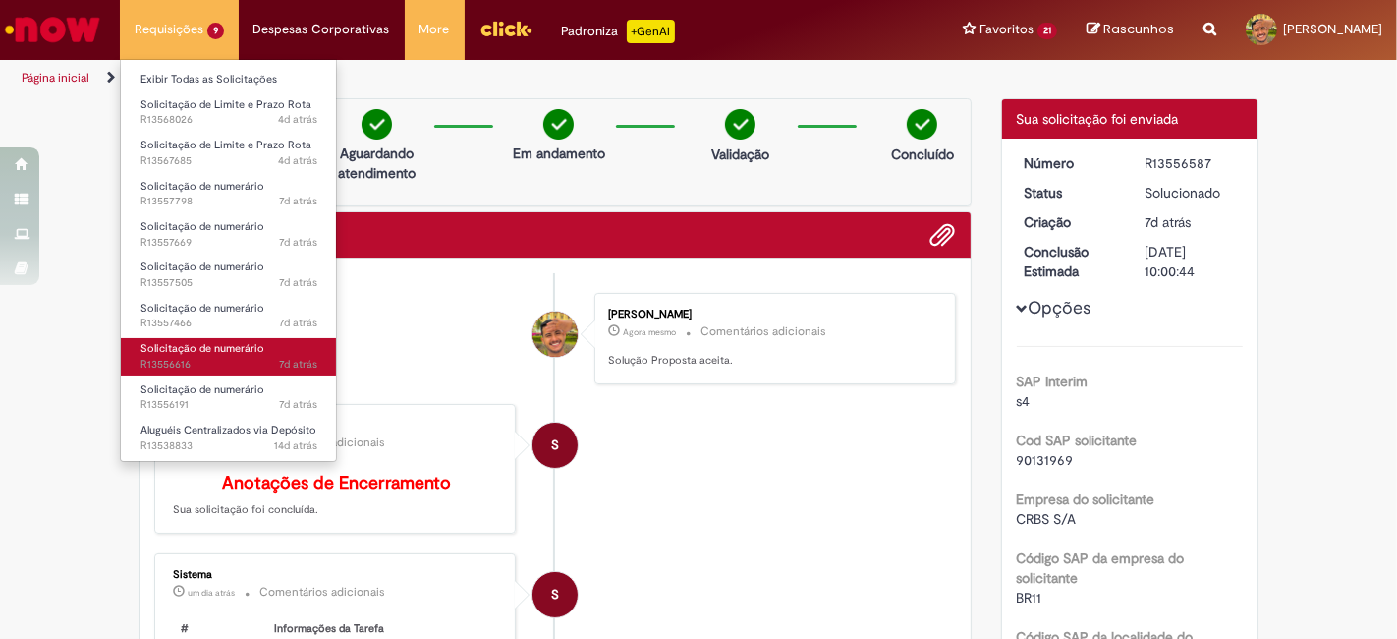
click at [243, 373] on link "Solicitação de numerário 7d atrás 7 dias atrás R13556616" at bounding box center [229, 356] width 216 height 36
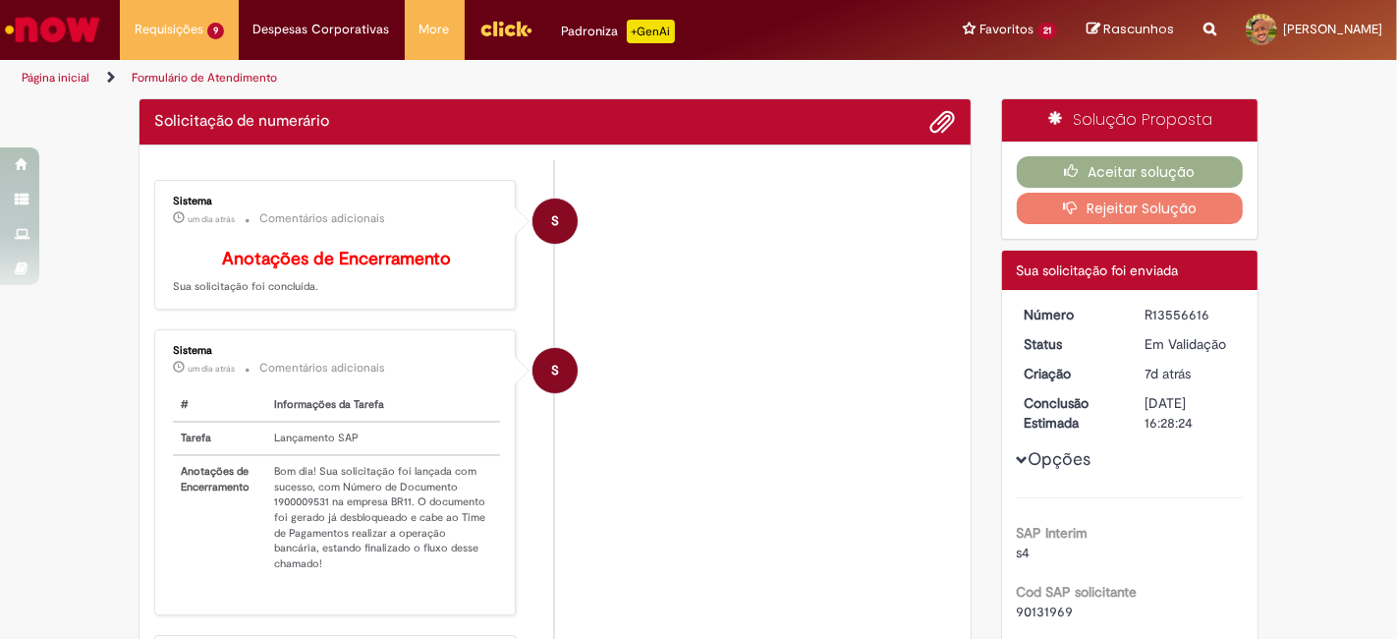
click at [704, 310] on li "S Sistema um dia atrás um dia atrás Comentários adicionais Anotações de Encerra…" at bounding box center [555, 245] width 802 height 131
click at [288, 515] on td "Bom dia! Sua solicitação foi lançada com sucesso, com Número de Documento 19000…" at bounding box center [383, 517] width 234 height 125
click at [288, 515] on table "# Informações da Tarefa Tarefa Lançamento SAP Anotações de Encerramento Bom dia…" at bounding box center [336, 484] width 327 height 190
copy td "1900009531"
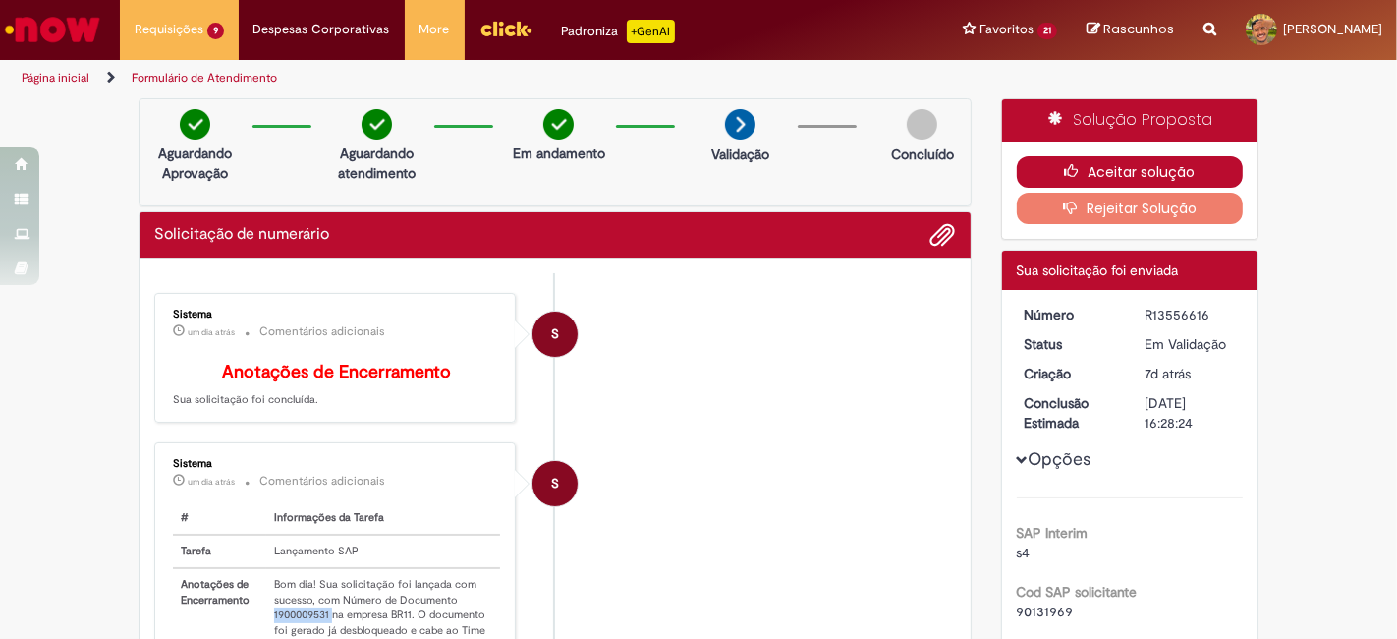
click at [1124, 164] on button "Aceitar solução" at bounding box center [1130, 171] width 227 height 31
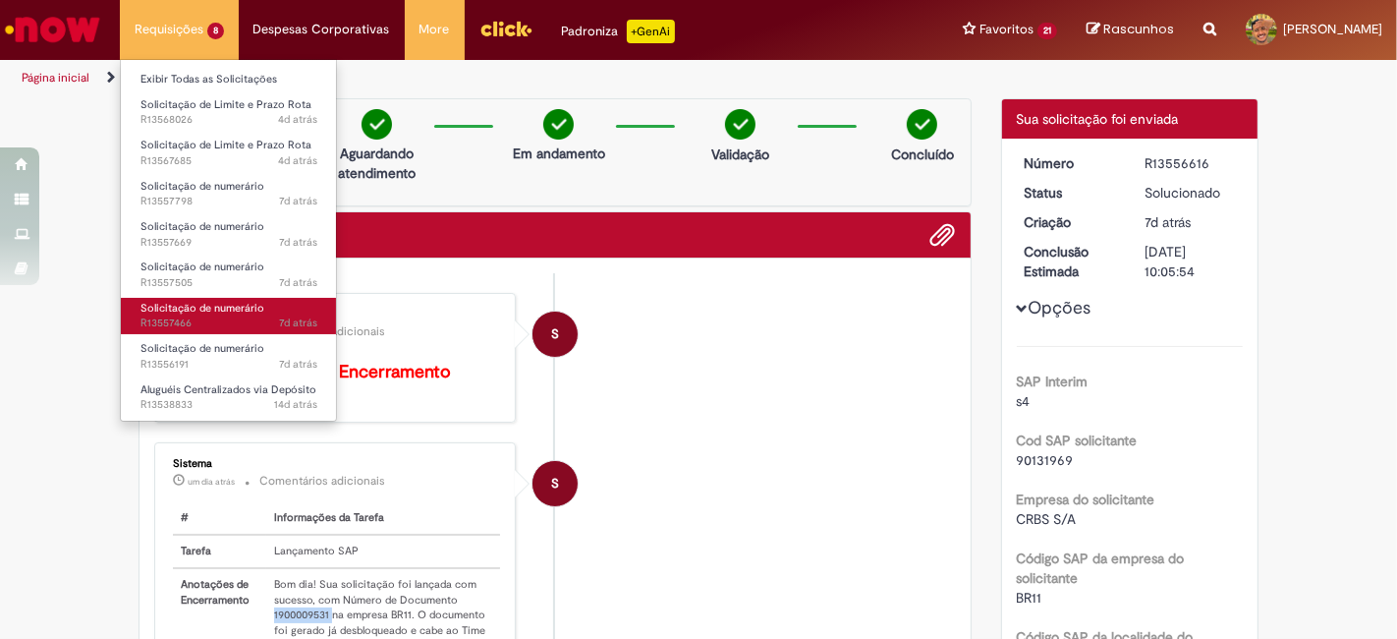
click at [202, 311] on span "Solicitação de numerário" at bounding box center [203, 308] width 124 height 15
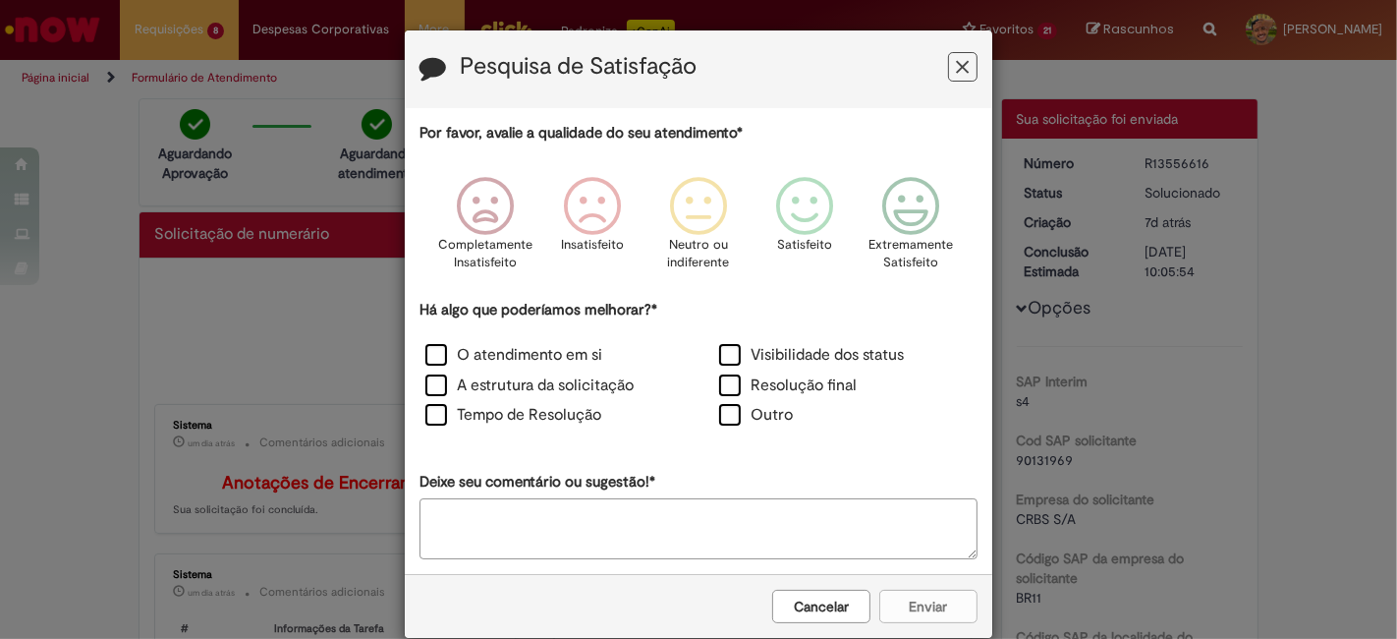
click at [964, 57] on button "Feedback" at bounding box center [962, 66] width 29 height 29
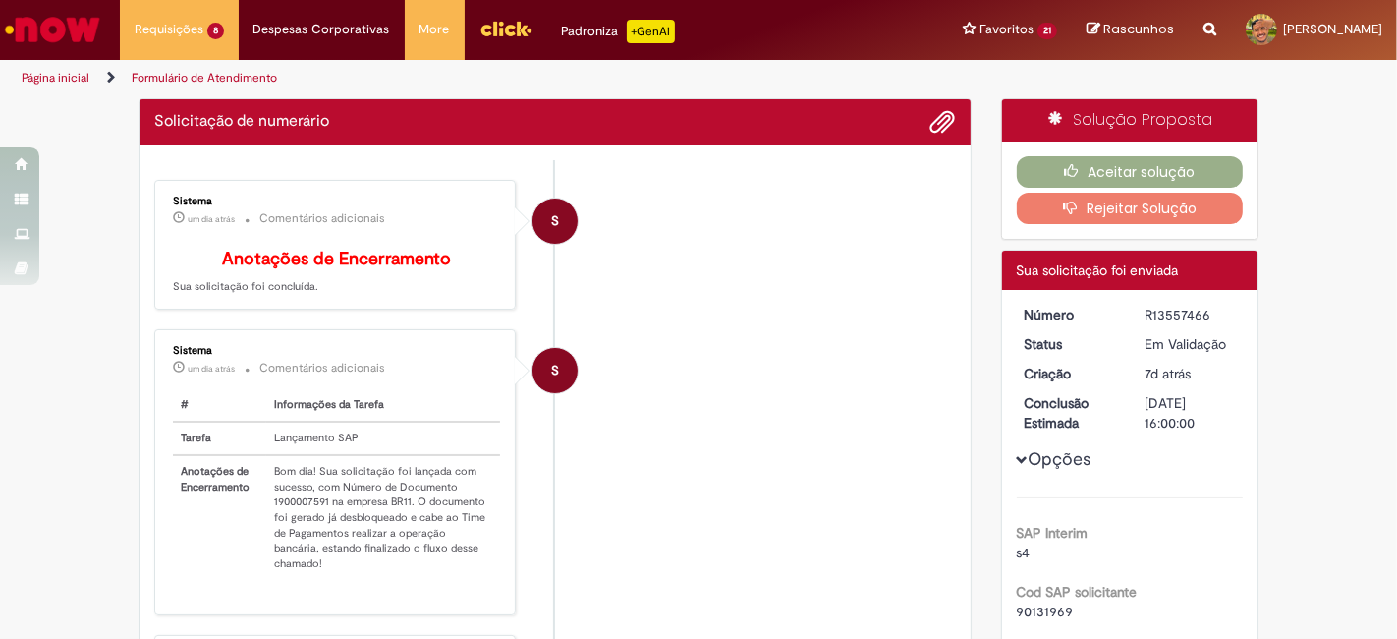
click at [290, 512] on td "Bom dia! Sua solicitação foi lançada com sucesso, com Número de Documento 19000…" at bounding box center [383, 517] width 234 height 125
copy td "1900007591"
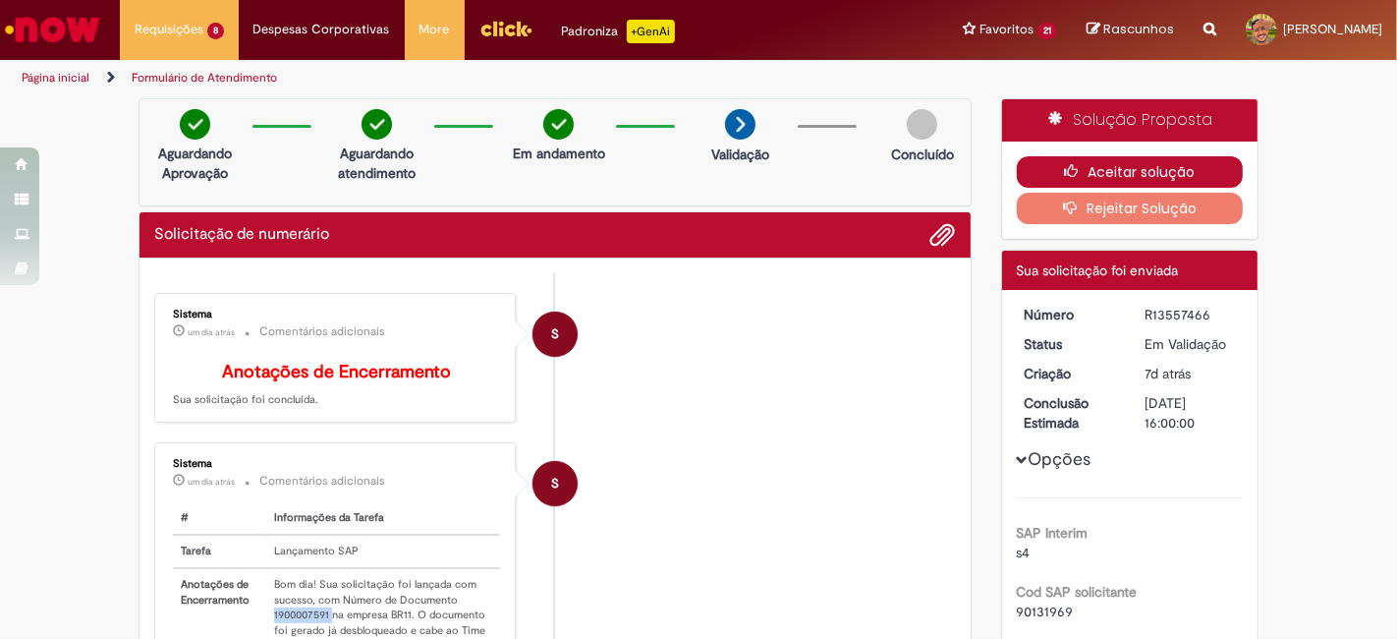
click at [1100, 164] on button "Aceitar solução" at bounding box center [1130, 171] width 227 height 31
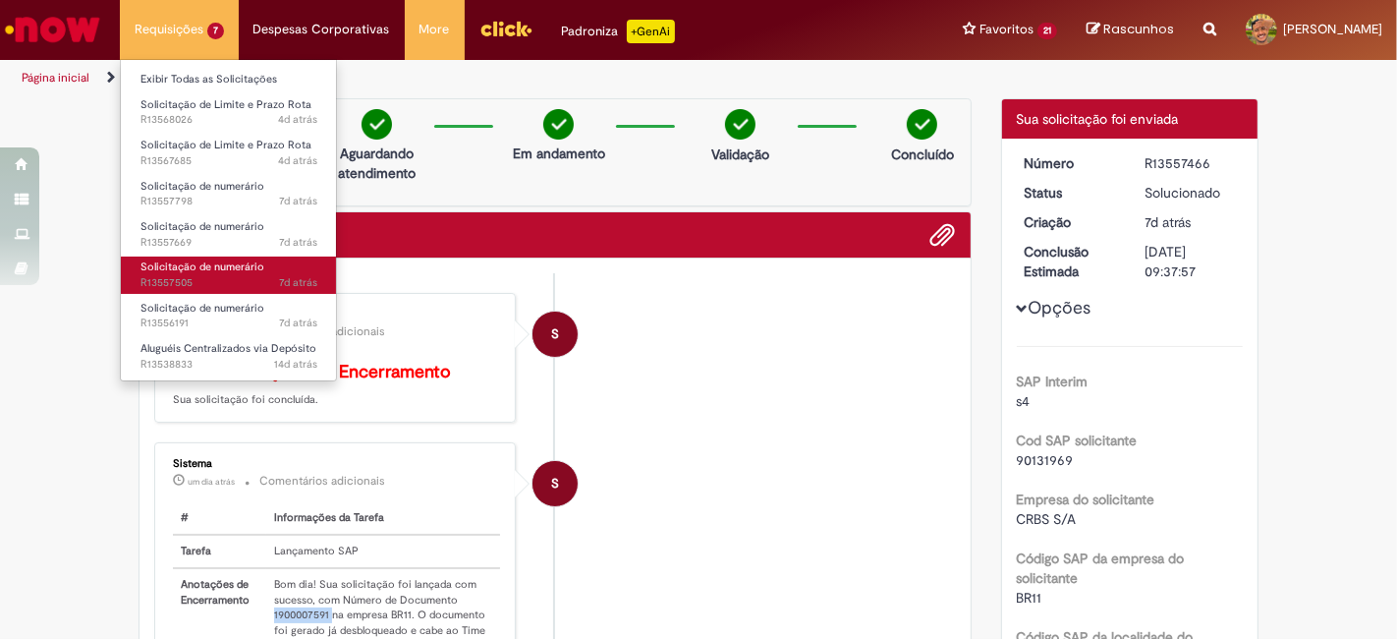
click at [249, 279] on span "7d atrás 7 dias atrás R13557505" at bounding box center [229, 283] width 177 height 16
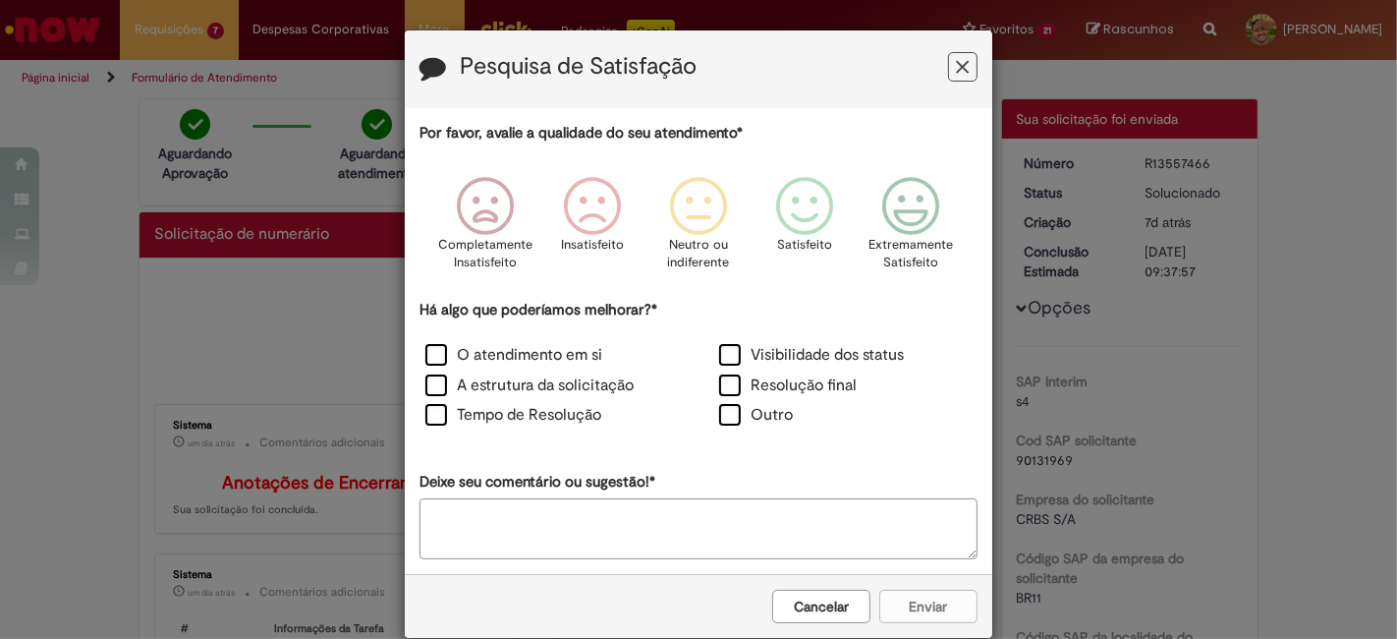
click at [957, 60] on icon "Feedback" at bounding box center [963, 67] width 13 height 21
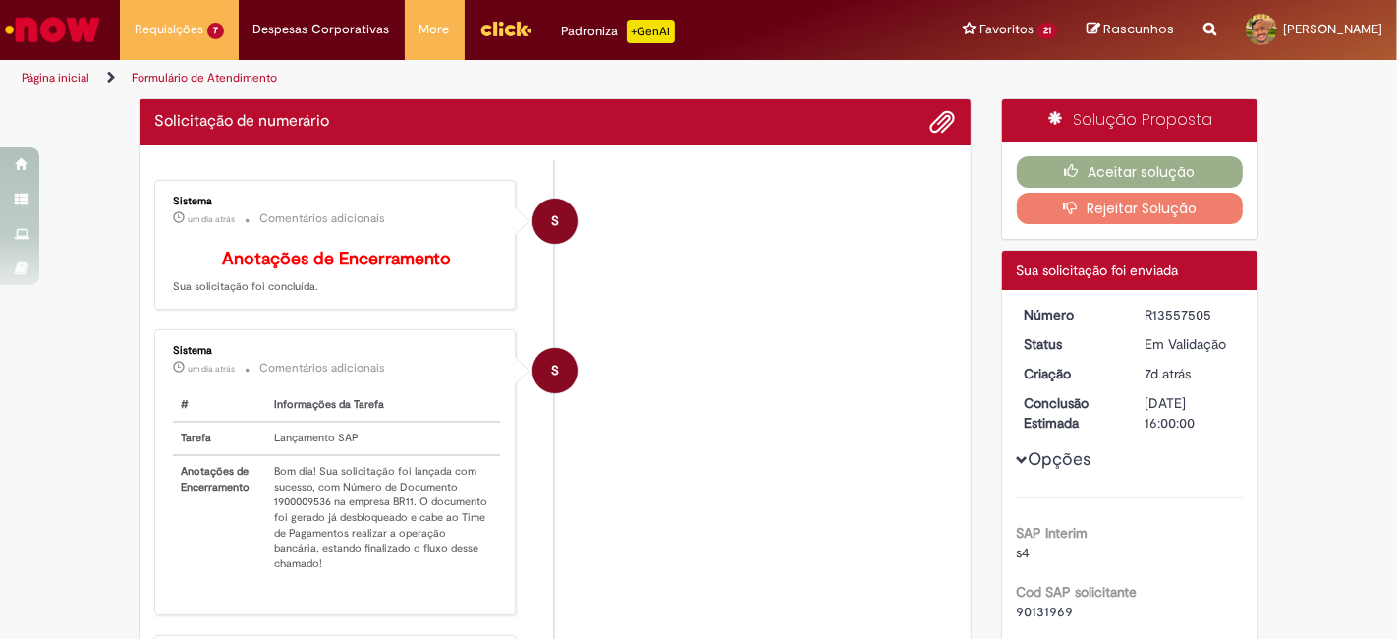
click at [292, 512] on td "Bom dia! Sua solicitação foi lançada com sucesso, com Número de Documento 19000…" at bounding box center [383, 517] width 234 height 125
copy td "1900009536"
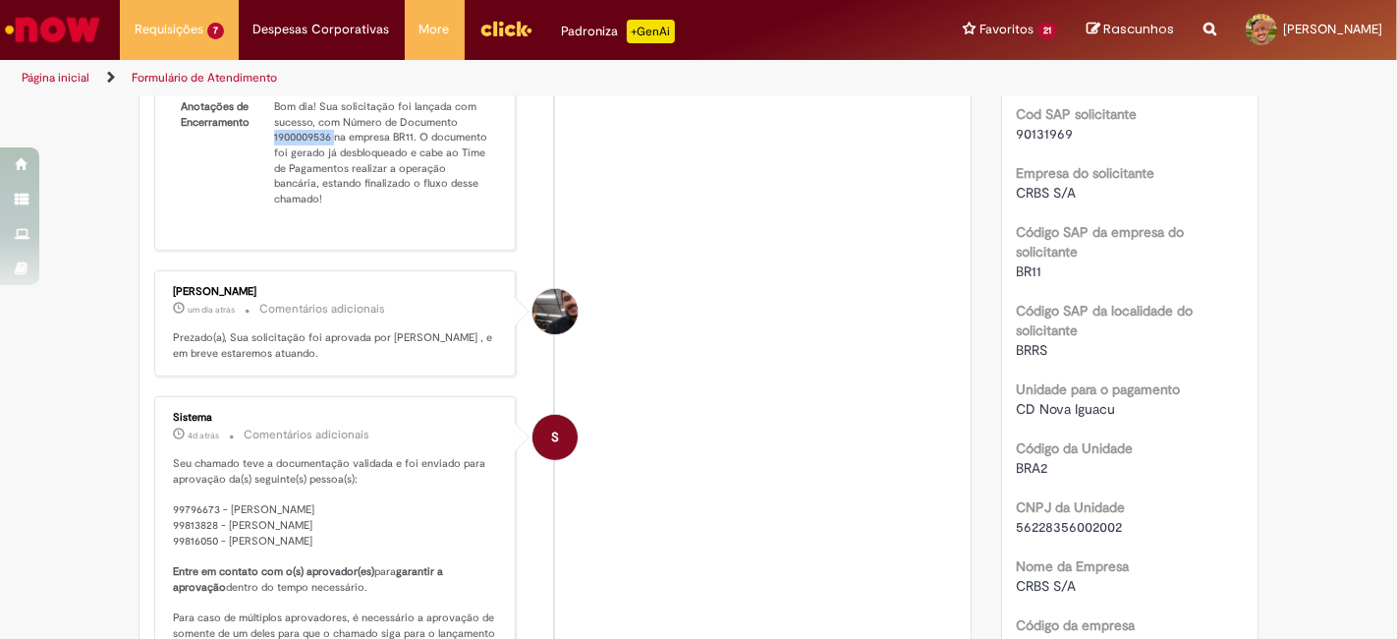
scroll to position [157, 0]
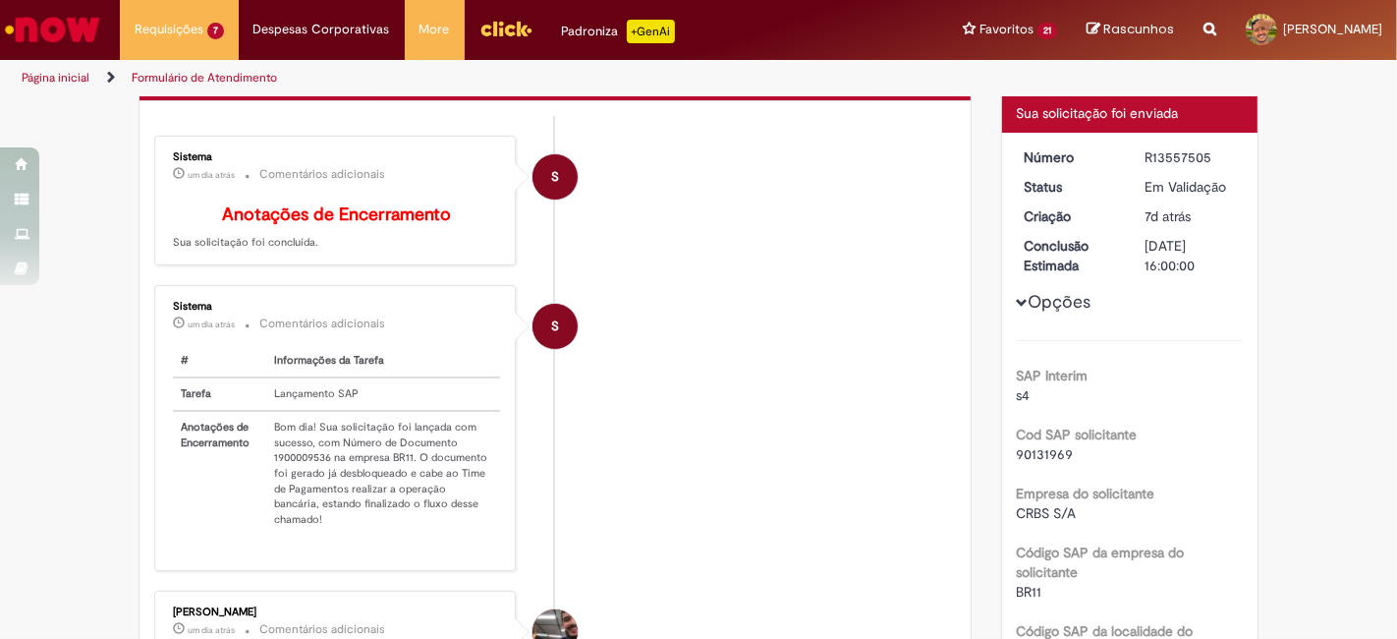
click at [836, 336] on li "S Sistema um dia atrás um dia atrás Comentários adicionais # Informações da Tar…" at bounding box center [555, 427] width 802 height 285
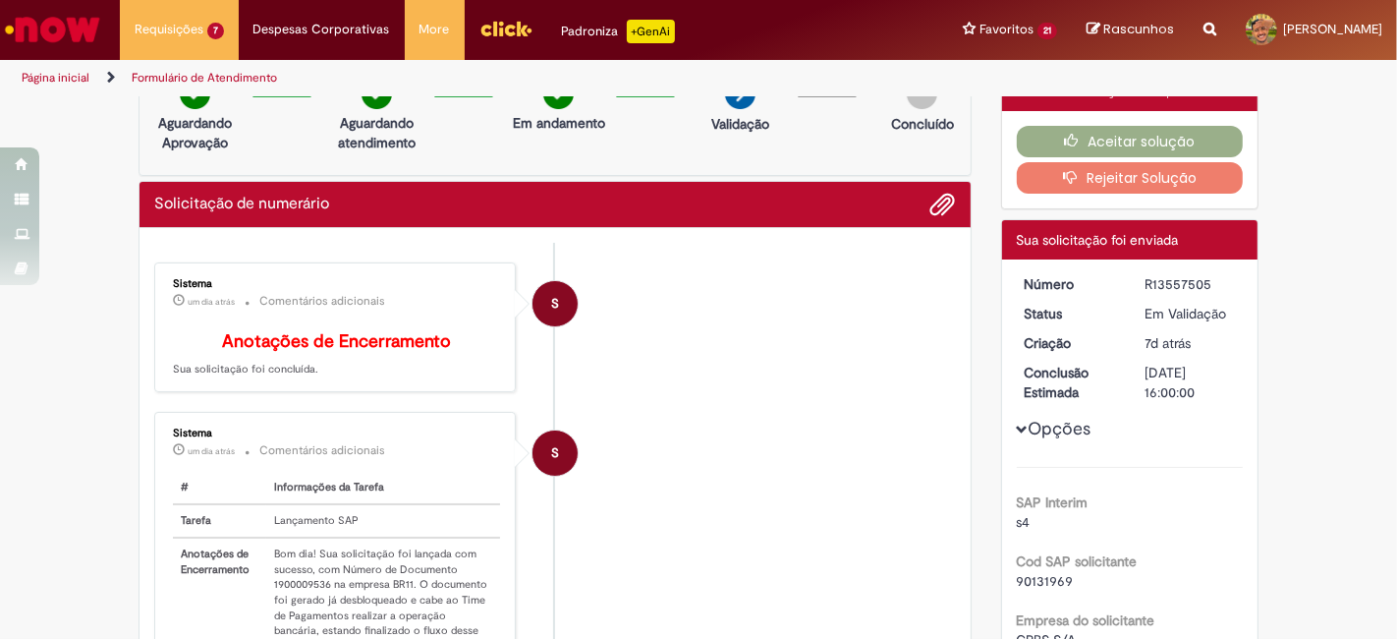
scroll to position [0, 0]
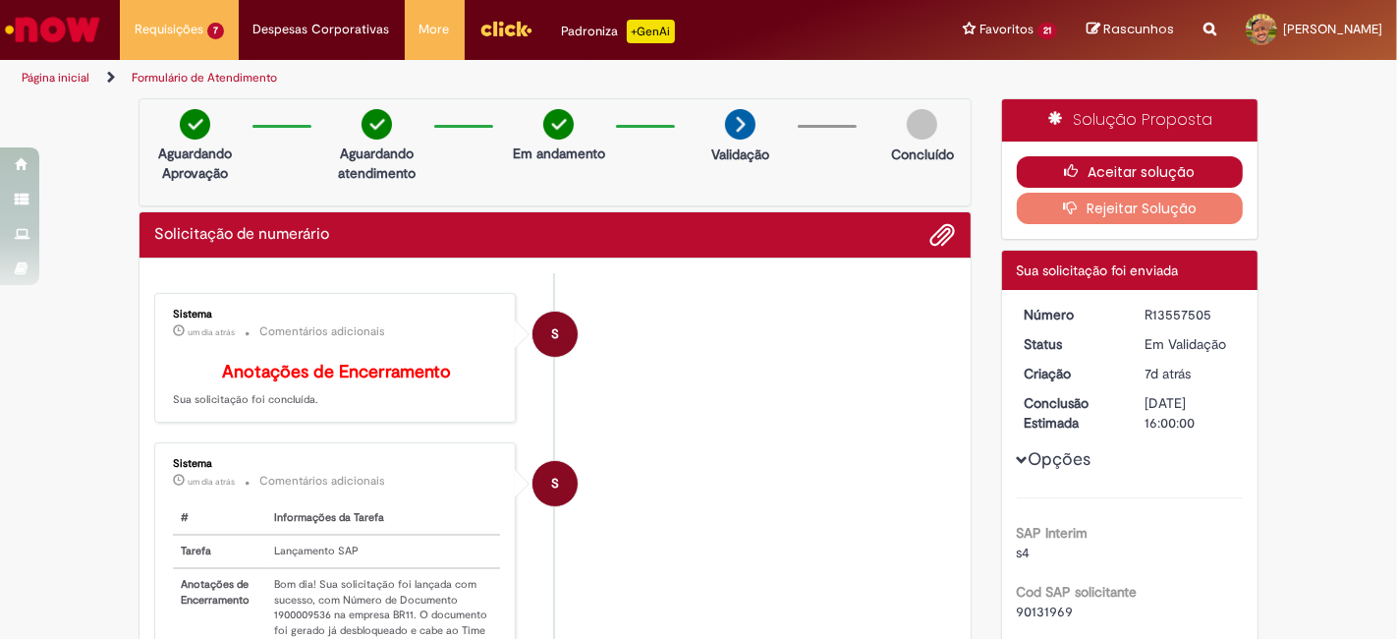
click at [1123, 164] on button "Aceitar solução" at bounding box center [1130, 171] width 227 height 31
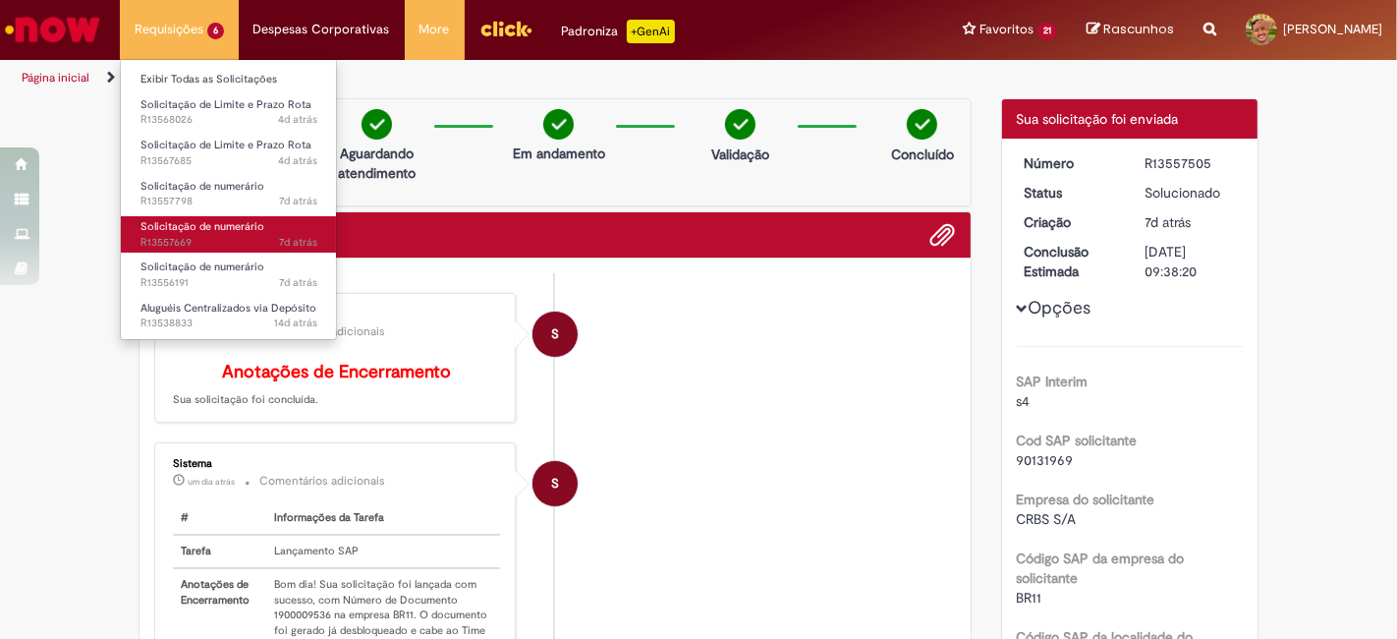
click at [199, 226] on span "Solicitação de numerário" at bounding box center [203, 226] width 124 height 15
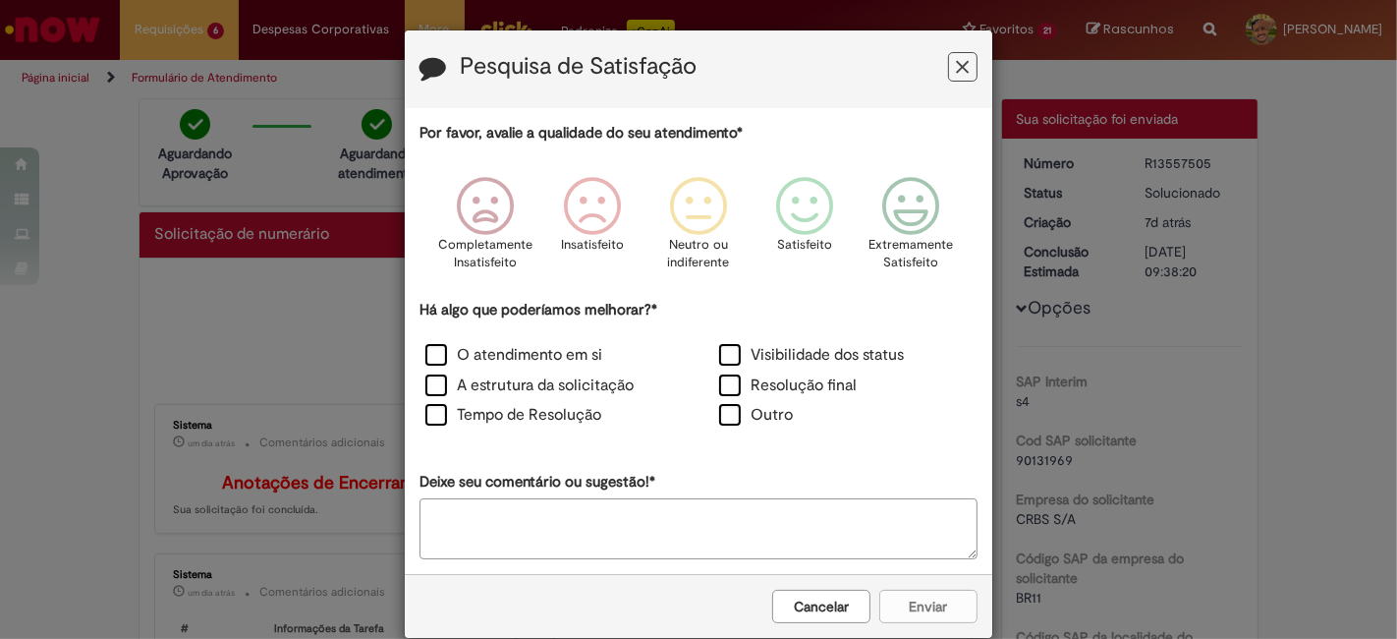
click at [957, 67] on icon "Feedback" at bounding box center [963, 67] width 13 height 21
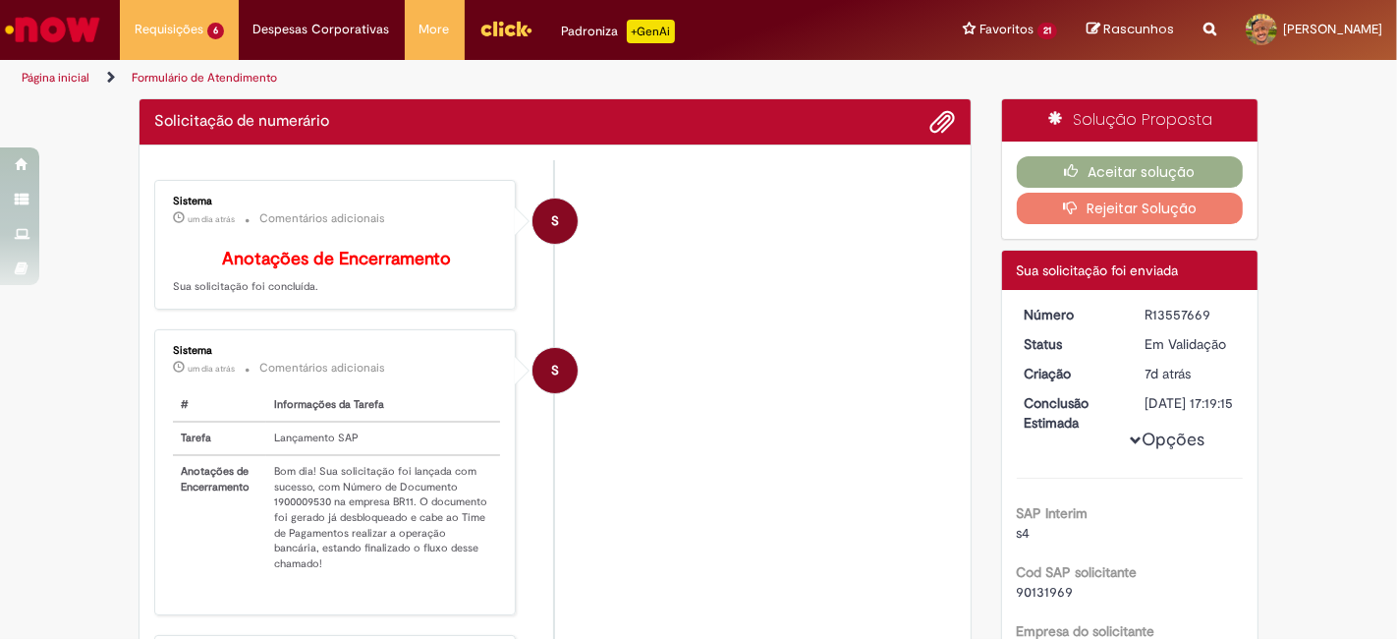
click at [283, 515] on td "Bom dia! Sua solicitação foi lançada com sucesso, com Número de Documento 19000…" at bounding box center [383, 517] width 234 height 125
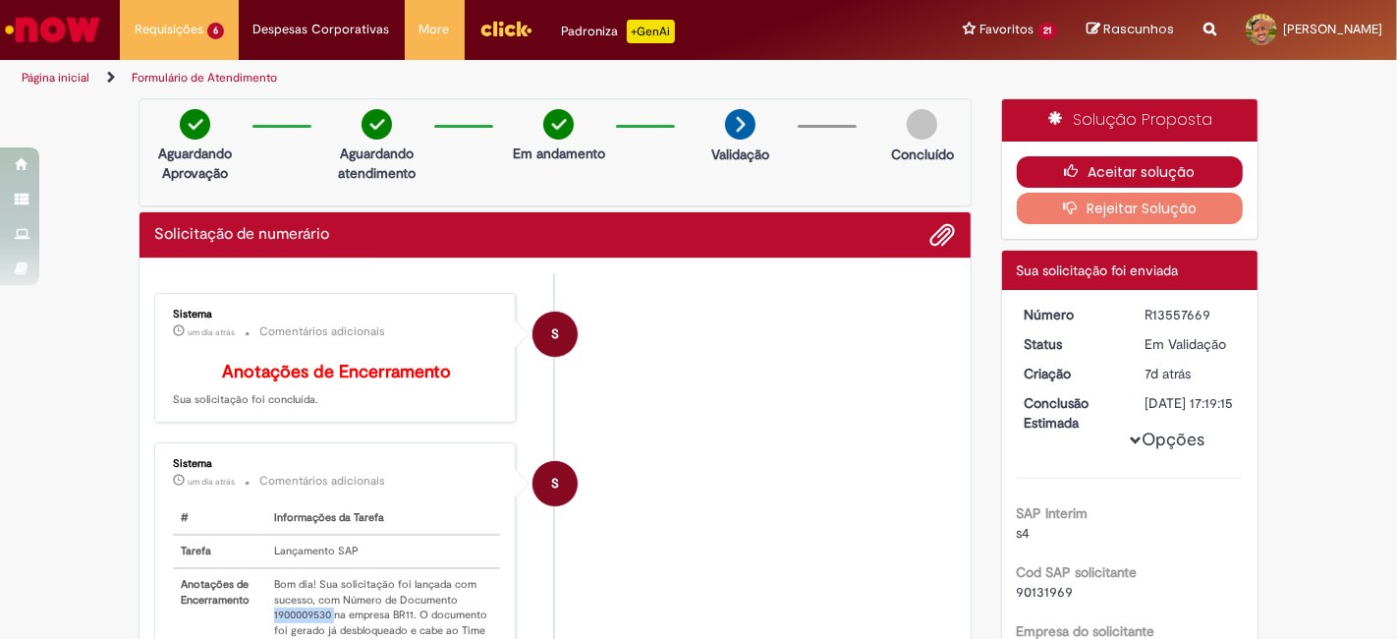
click at [1065, 164] on icon "button" at bounding box center [1076, 171] width 24 height 14
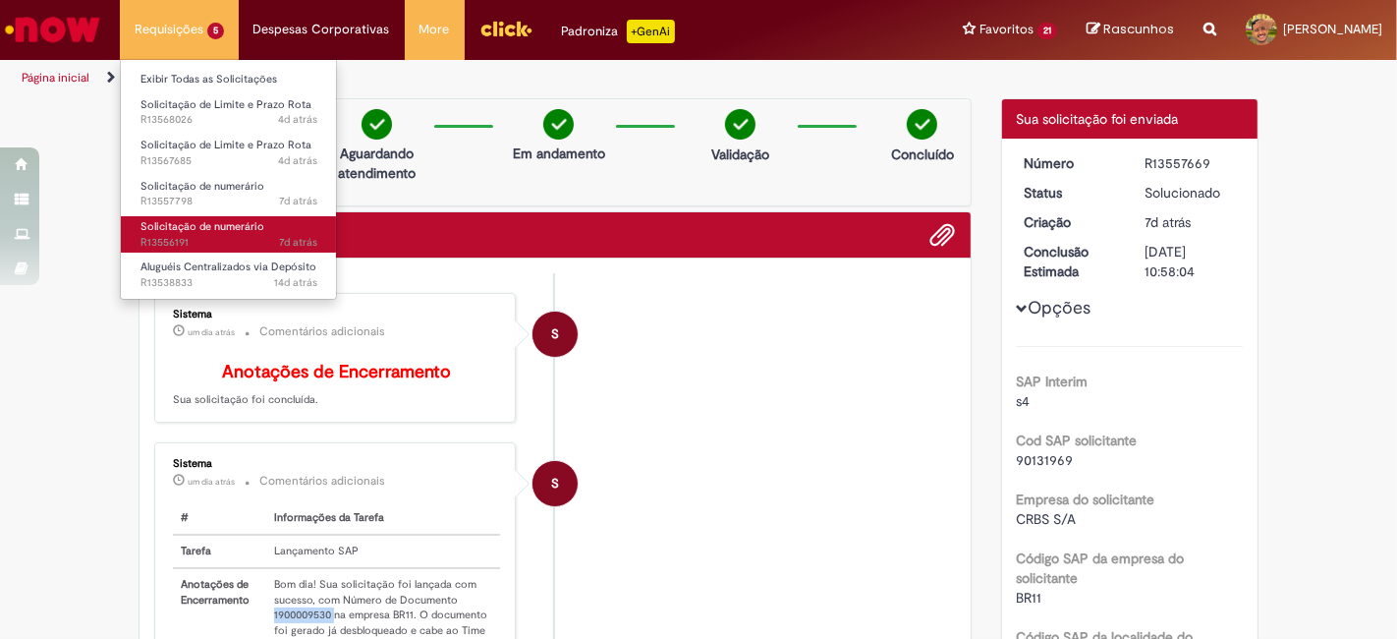
drag, startPoint x: 201, startPoint y: 222, endPoint x: 196, endPoint y: 174, distance: 48.5
click at [201, 220] on span "Solicitação de numerário" at bounding box center [203, 226] width 124 height 15
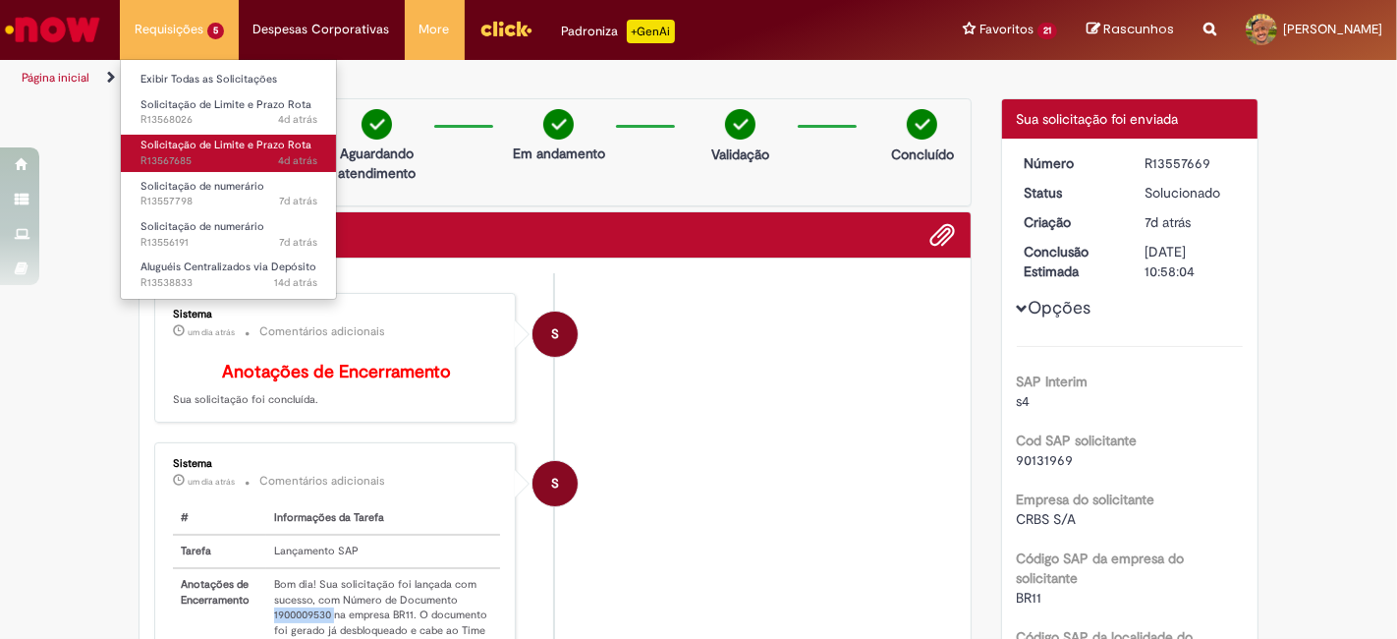
click at [196, 169] on link "Solicitação de Limite e Prazo Rota 4d atrás 4 dias atrás R13567685" at bounding box center [229, 153] width 216 height 36
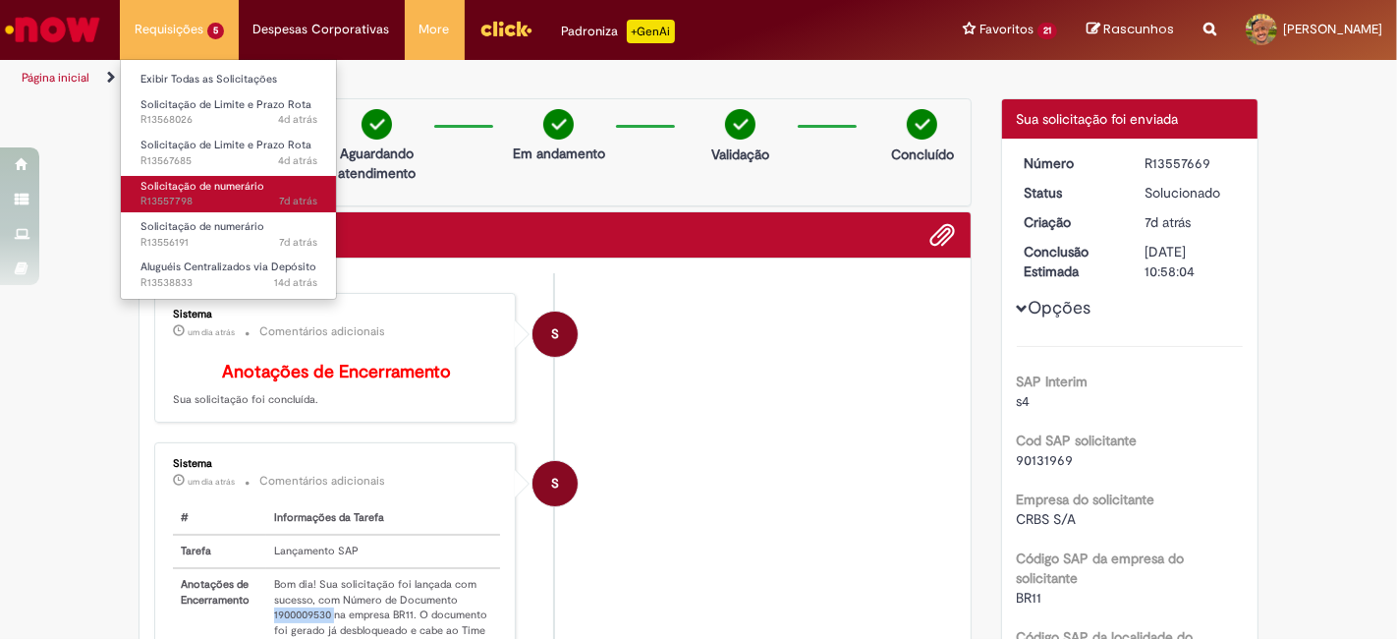
click at [197, 190] on span "Solicitação de numerário" at bounding box center [203, 186] width 124 height 15
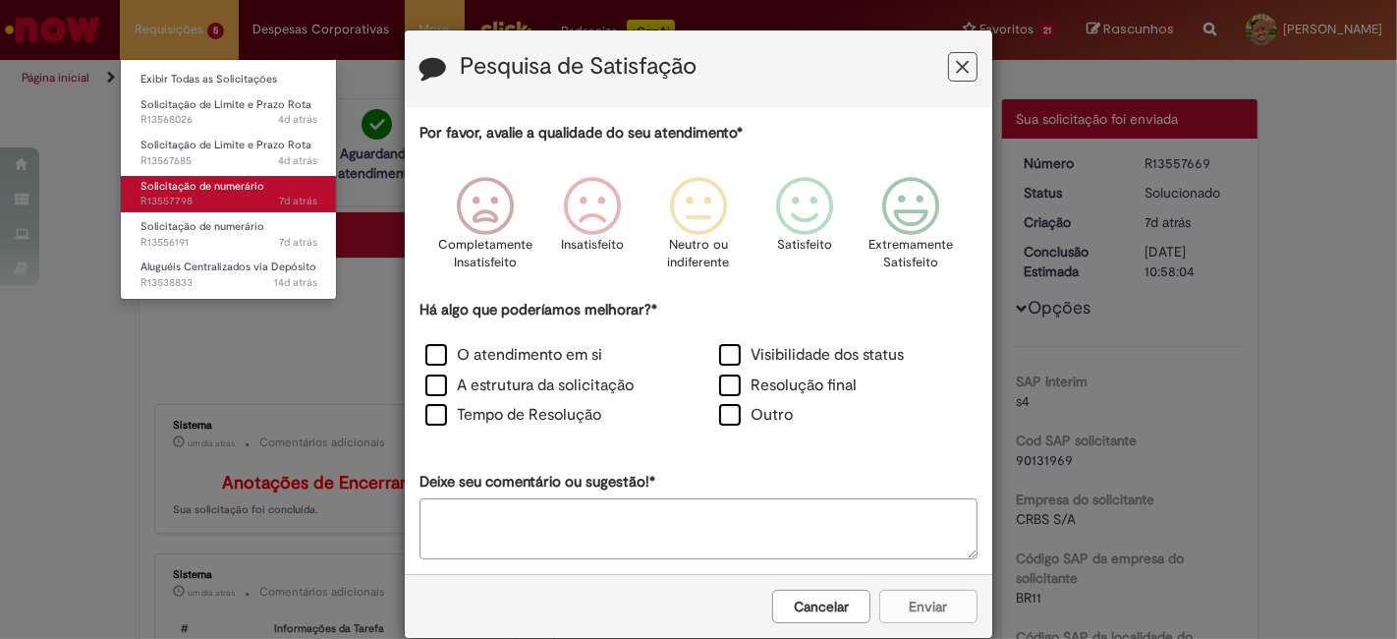
click at [197, 190] on span "Solicitação de numerário" at bounding box center [203, 186] width 124 height 15
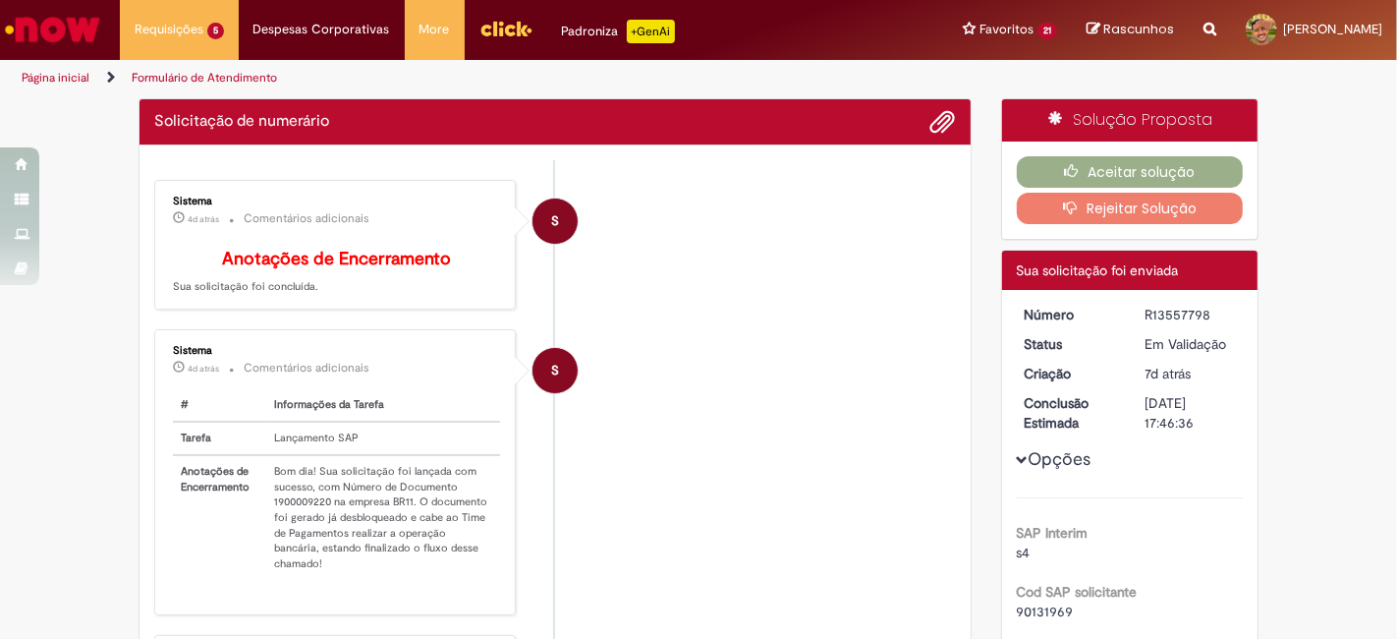
click at [280, 497] on td "Bom dia! Sua solicitação foi lançada com sucesso, com Número de Documento 19000…" at bounding box center [383, 517] width 234 height 125
click at [285, 511] on td "Bom dia! Sua solicitação foi lançada com sucesso, com Número de Documento 19000…" at bounding box center [383, 517] width 234 height 125
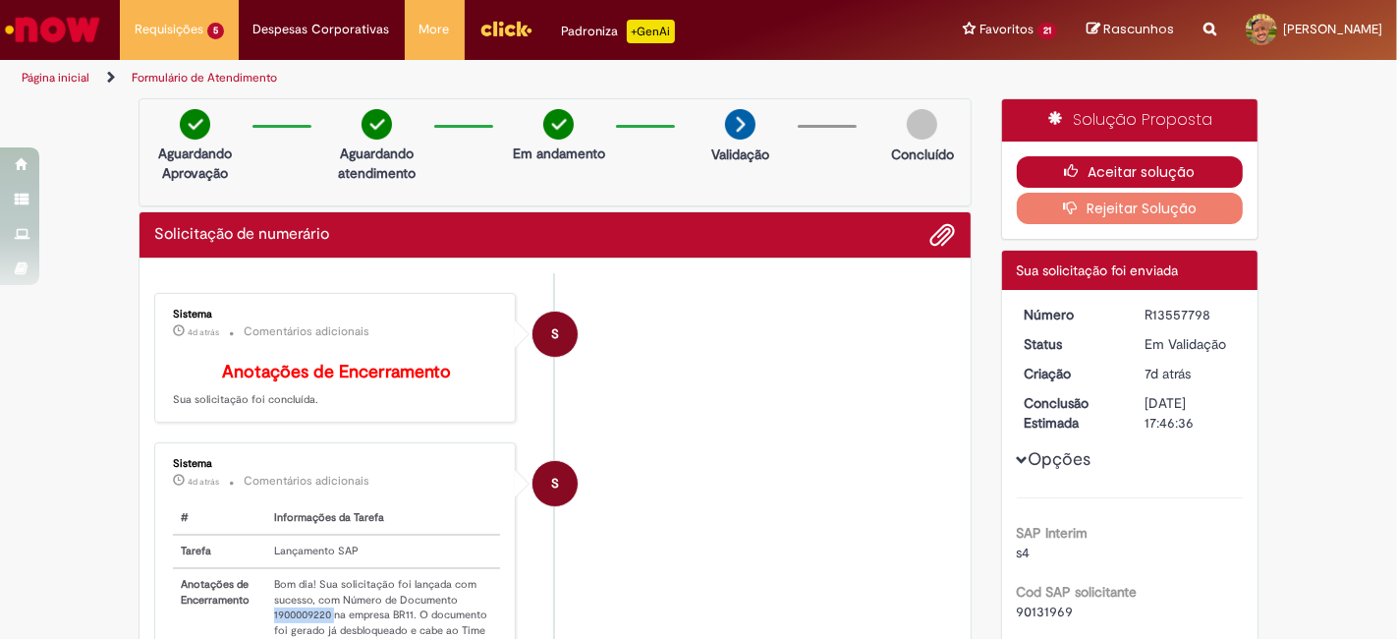
click at [1107, 169] on button "Aceitar solução" at bounding box center [1130, 171] width 227 height 31
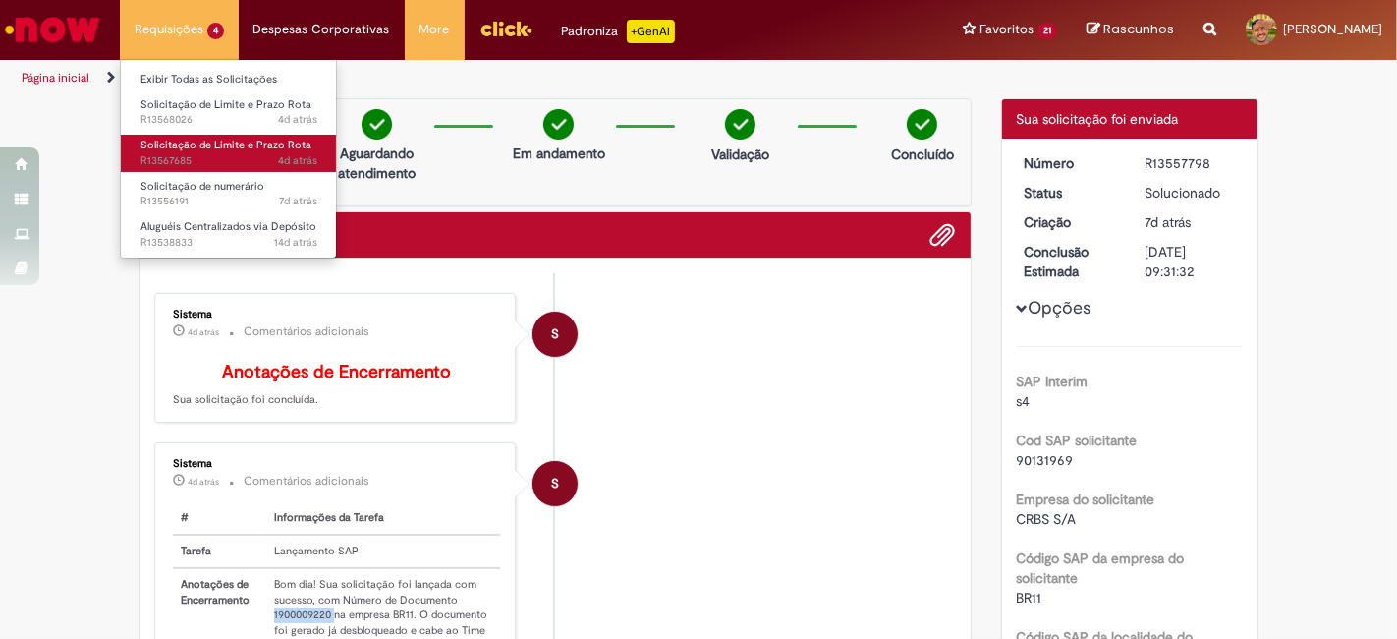
click at [216, 153] on span "4d atrás 4 dias atrás R13567685" at bounding box center [229, 161] width 177 height 16
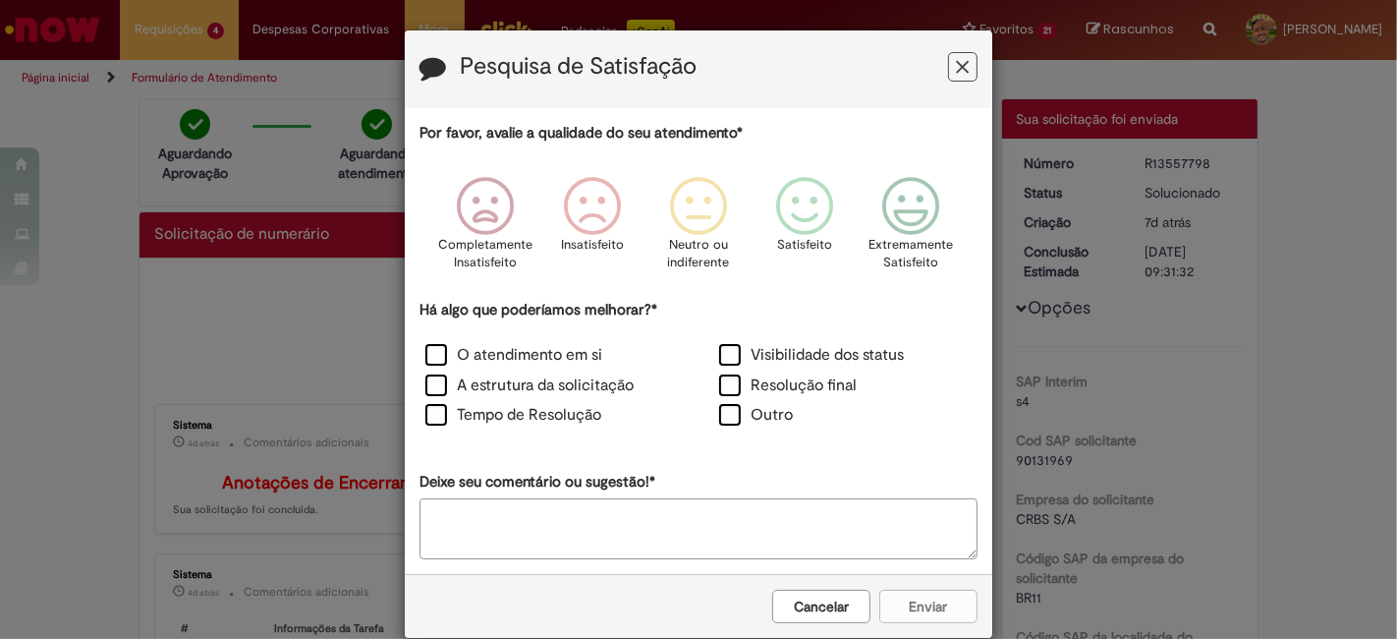
click at [959, 69] on icon "Feedback" at bounding box center [963, 67] width 13 height 21
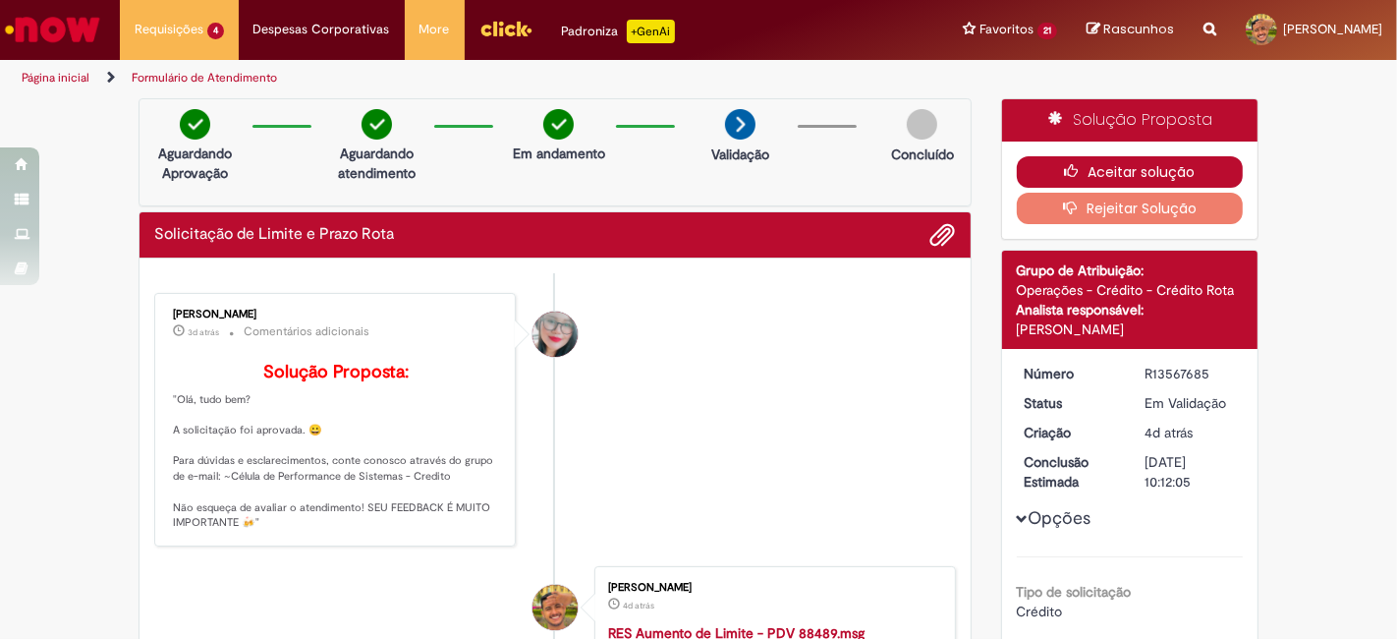
click at [1114, 159] on button "Aceitar solução" at bounding box center [1130, 171] width 227 height 31
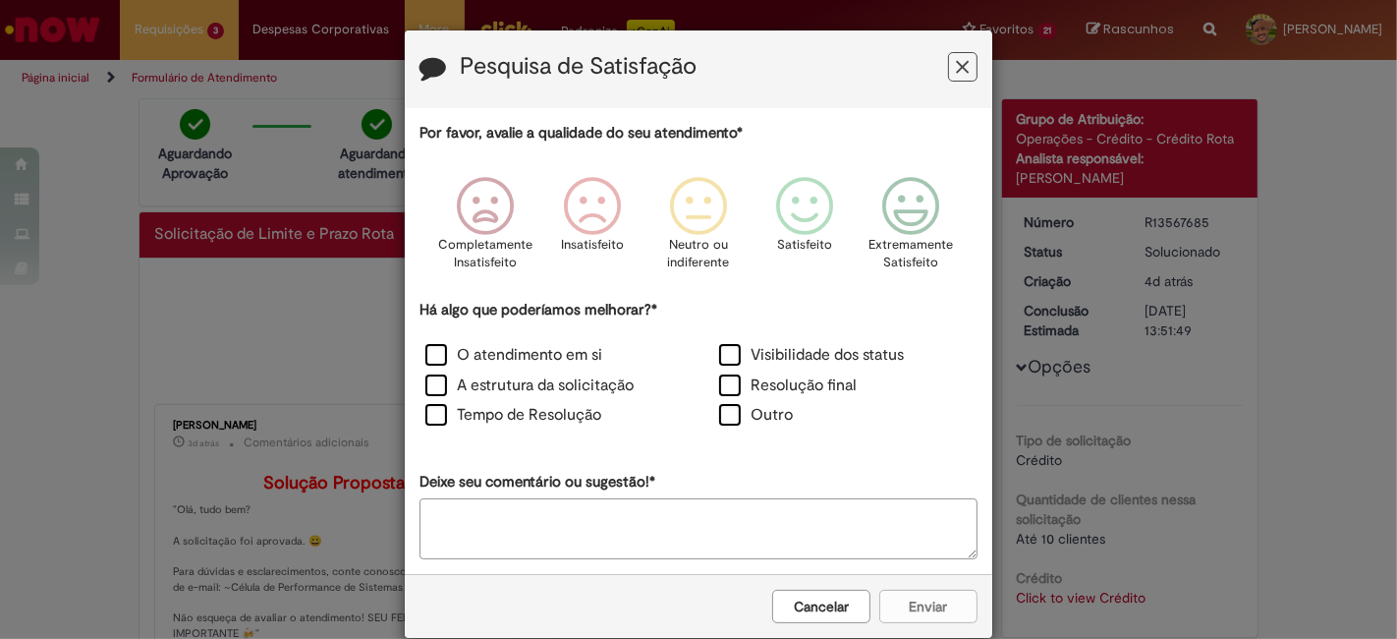
click at [957, 57] on icon "Feedback" at bounding box center [963, 67] width 13 height 21
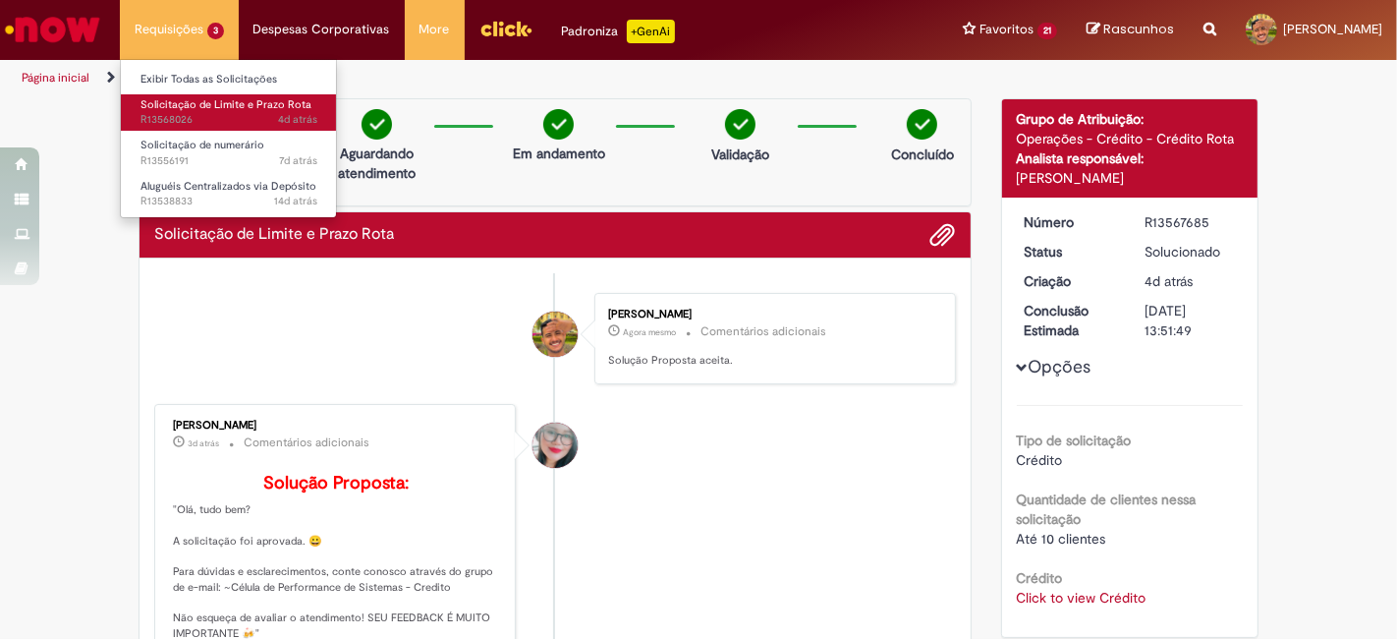
click at [235, 117] on span "4d atrás 4 dias atrás R13568026" at bounding box center [229, 120] width 177 height 16
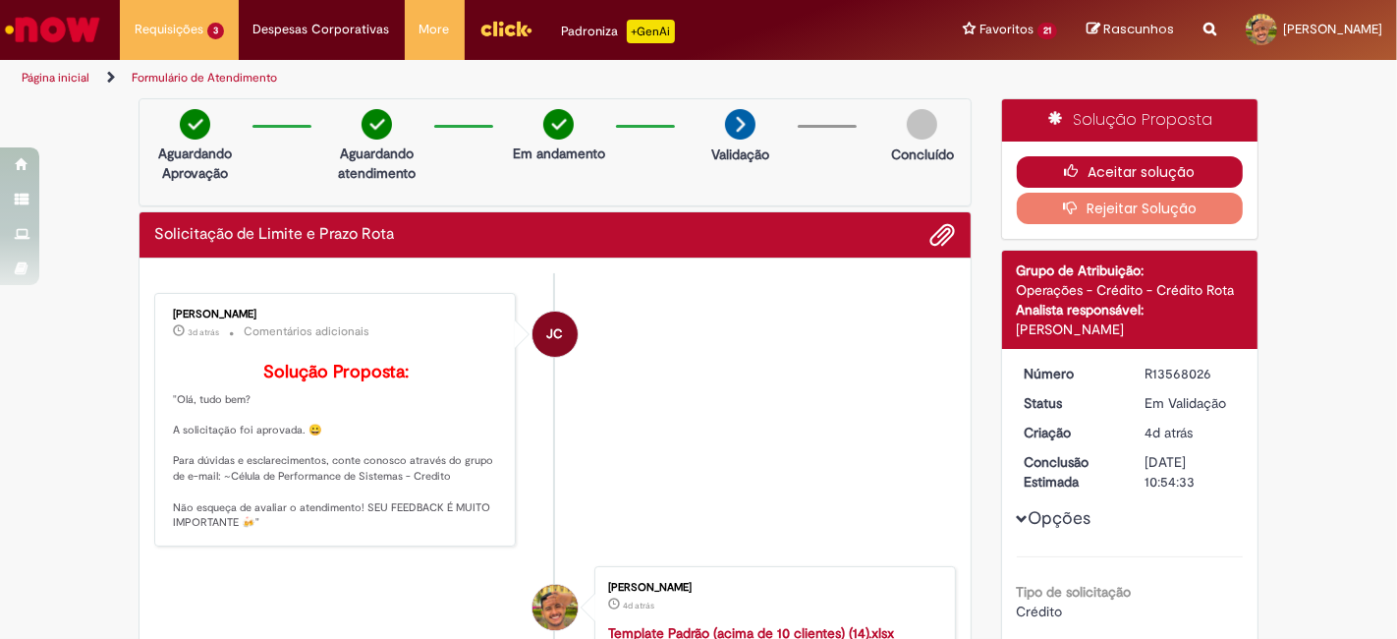
click at [1102, 182] on button "Aceitar solução" at bounding box center [1130, 171] width 227 height 31
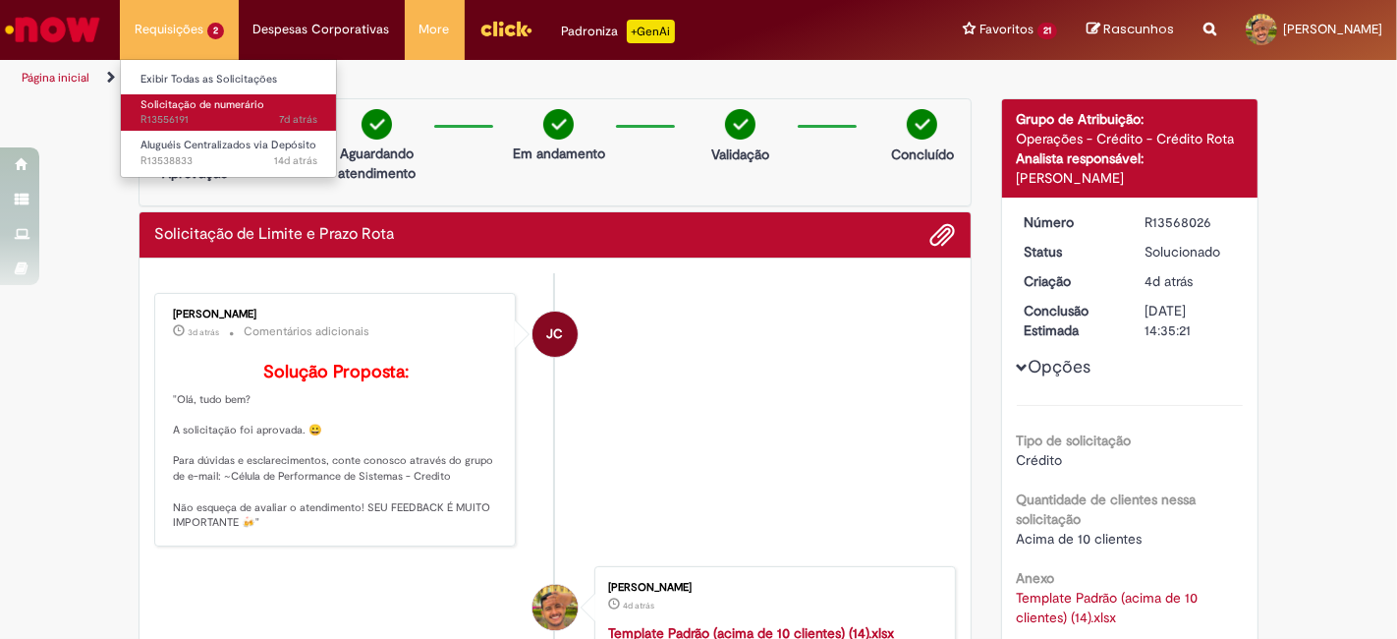
click at [198, 113] on span "7d atrás 7 dias atrás R13556191" at bounding box center [229, 120] width 177 height 16
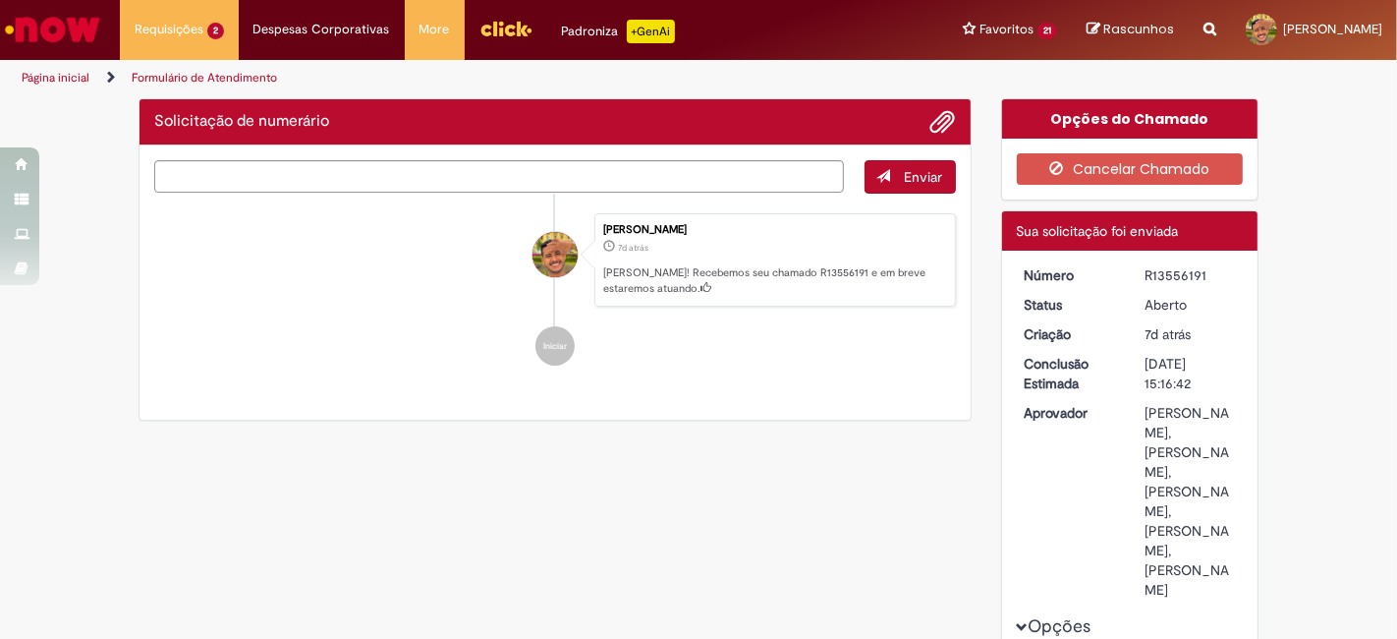
click at [954, 74] on form "Pesquisa de Satisfação Por favor, avalie a qualidade do seu atendimento* Comple…" at bounding box center [699, 182] width 588 height 609
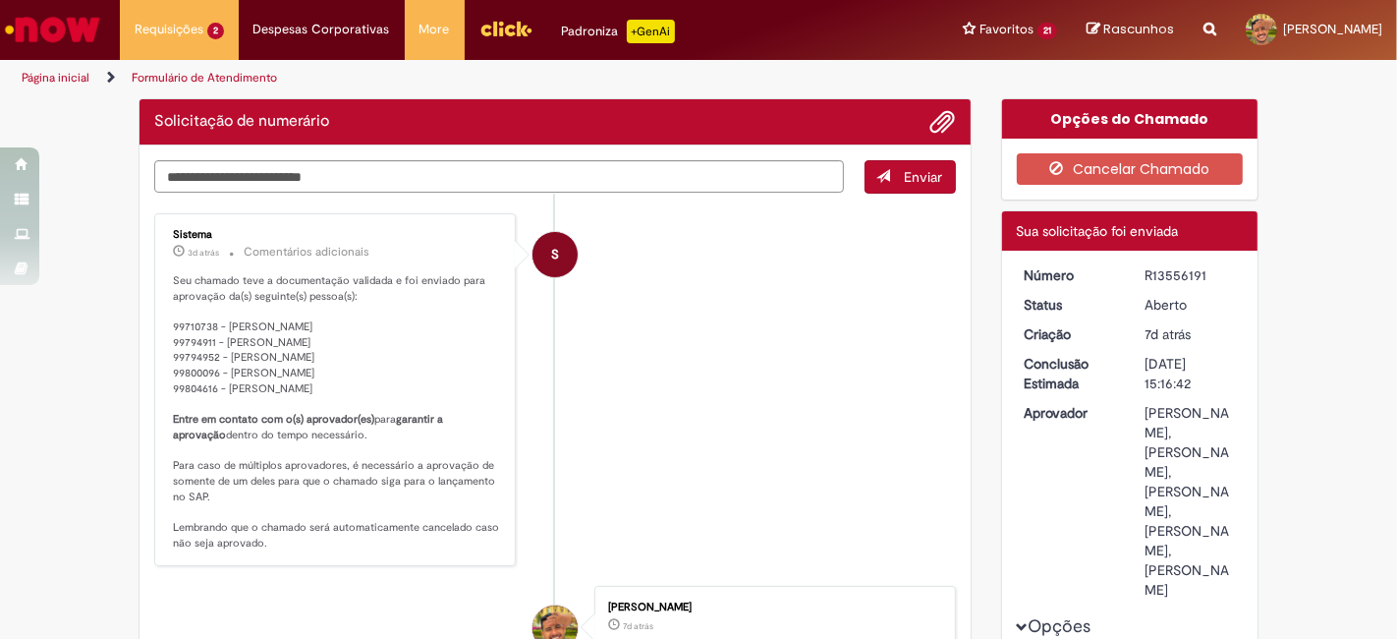
click at [1165, 276] on div "R13556191" at bounding box center [1190, 275] width 91 height 20
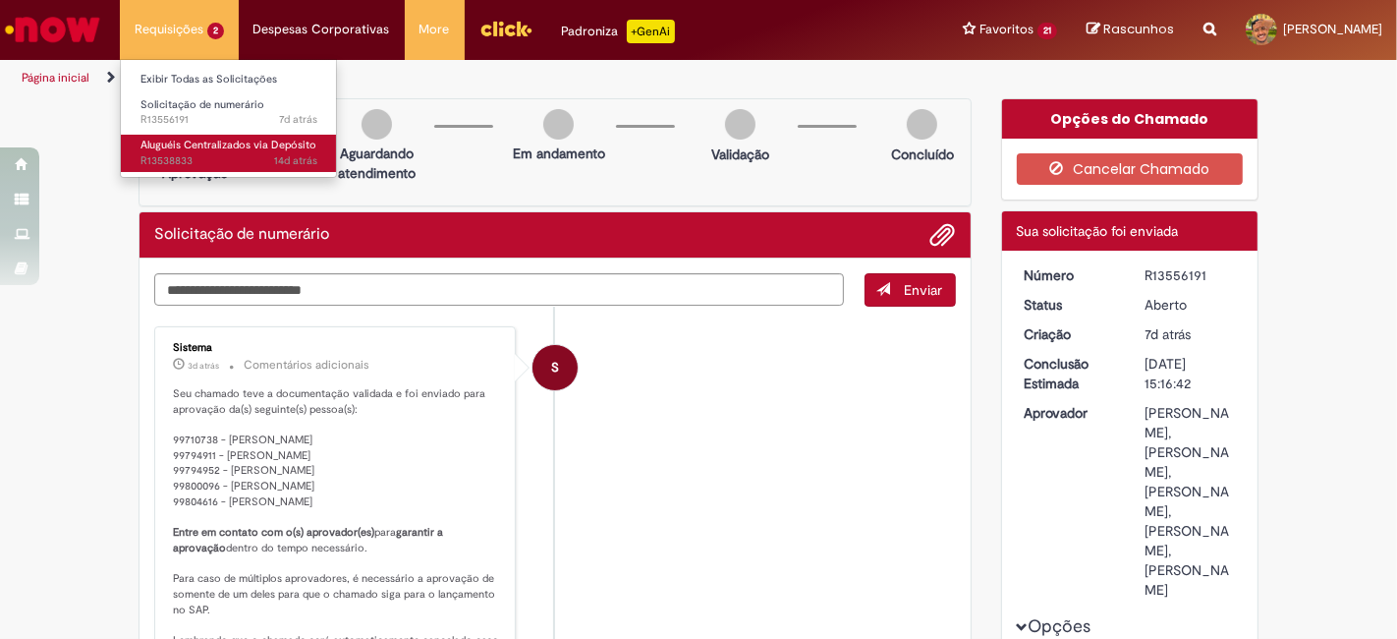
click at [209, 144] on span "Aluguéis Centralizados via Depósito" at bounding box center [229, 145] width 176 height 15
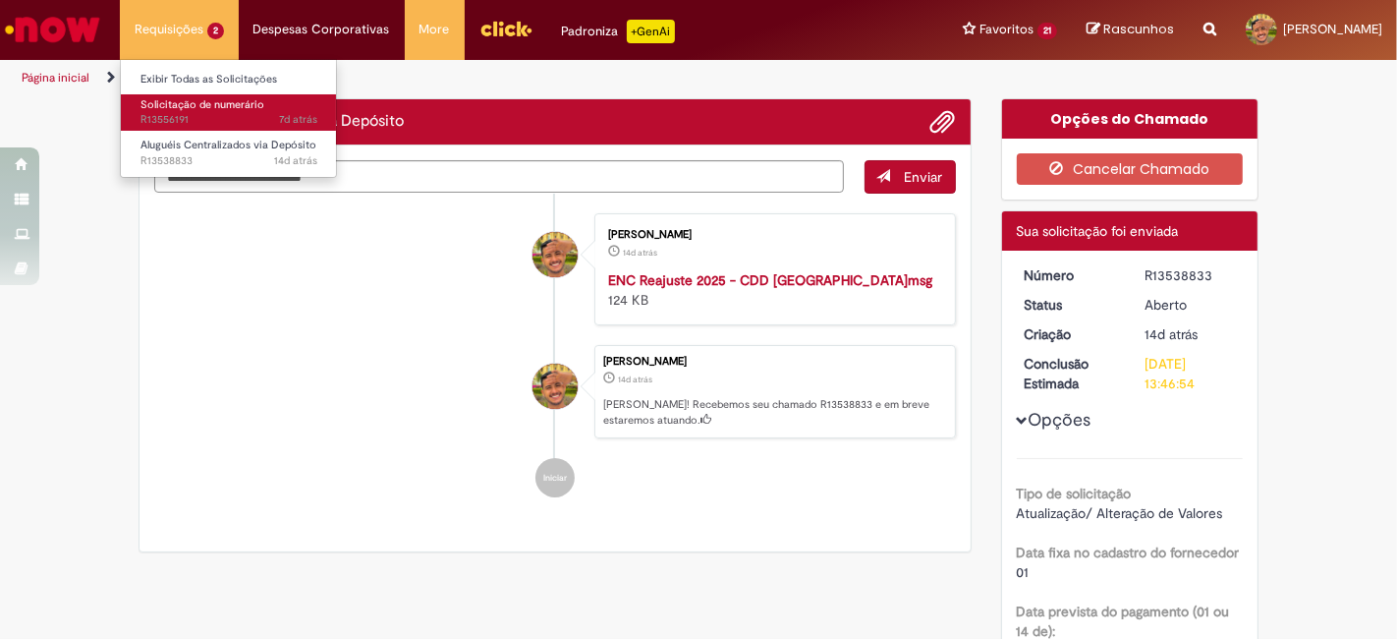
click at [204, 114] on span "7d atrás 7 dias atrás R13556191" at bounding box center [229, 120] width 177 height 16
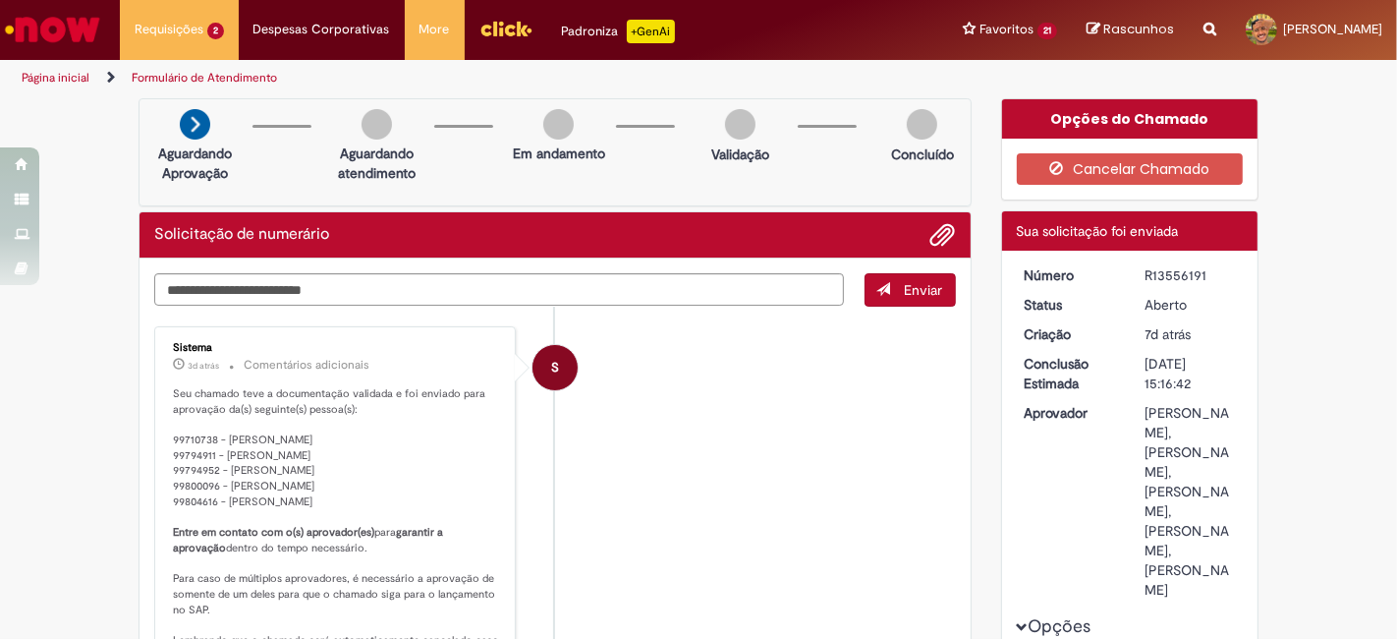
click at [669, 484] on li "S Sistema 3d atrás 3 dias atrás Comentários adicionais Seu chamado teve a docum…" at bounding box center [555, 503] width 802 height 354
